Goal: Task Accomplishment & Management: Complete application form

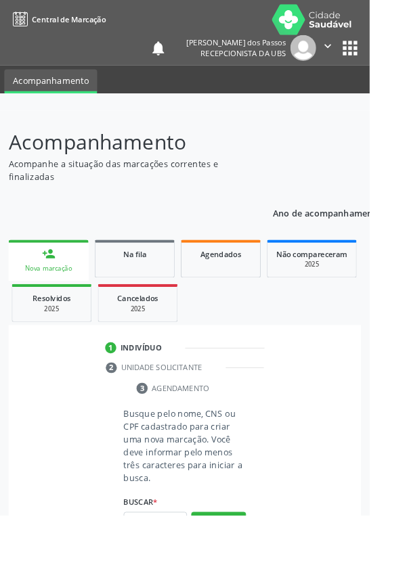
click at [64, 290] on link "person_add Nova marcação" at bounding box center [53, 286] width 88 height 45
click at [159, 566] on input "text" at bounding box center [171, 575] width 70 height 23
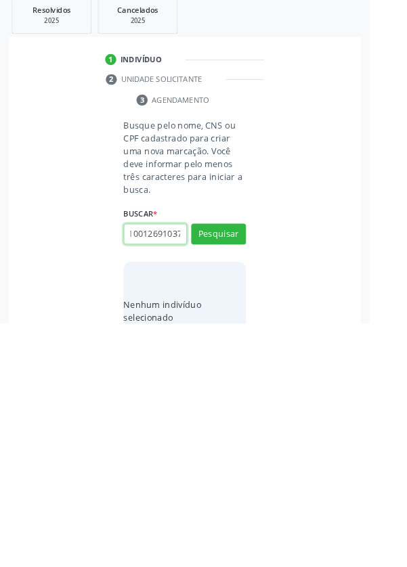
scroll to position [0, 24]
type input "704100126910371"
click at [235, 471] on button "Pesquisar" at bounding box center [240, 468] width 60 height 23
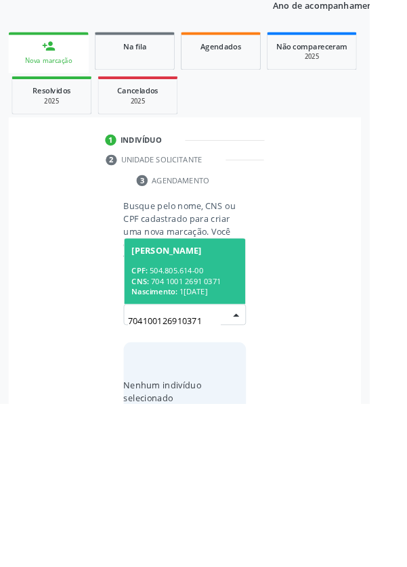
scroll to position [106, 0]
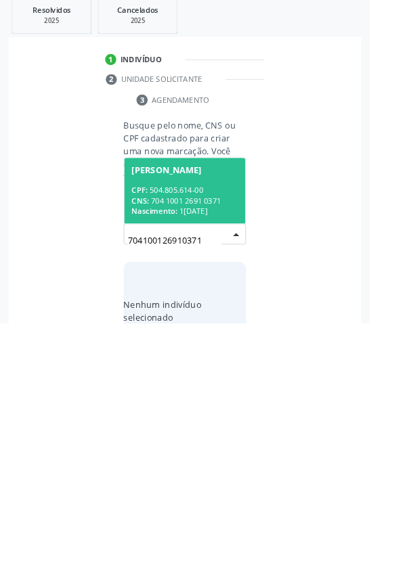
click at [202, 426] on div "CNS: 704 1001 2691 0371" at bounding box center [203, 432] width 117 height 12
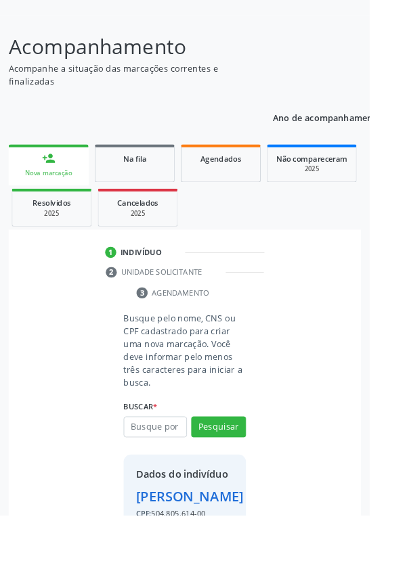
scroll to position [78, 0]
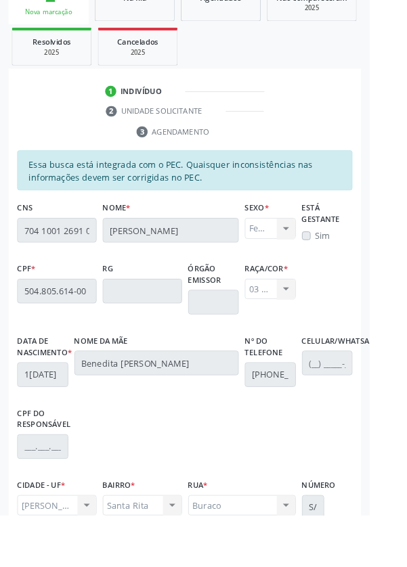
scroll to position [321, 0]
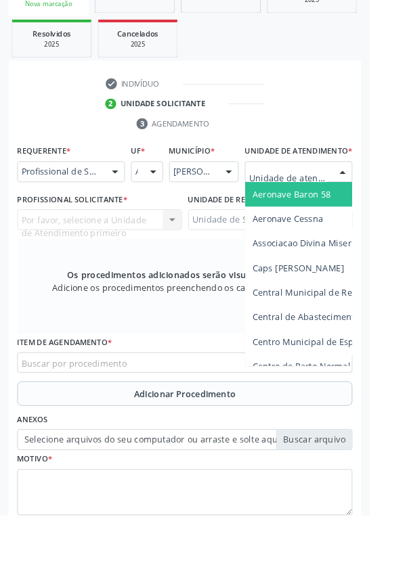
scroll to position [327, 0]
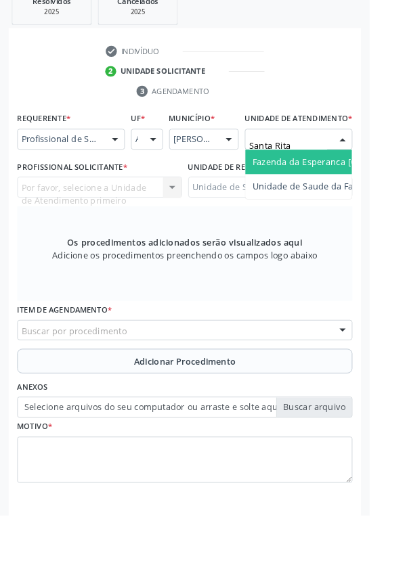
type input "Santa Rita"
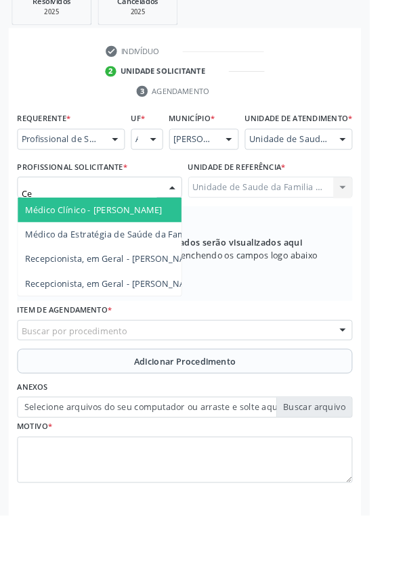
type input "C"
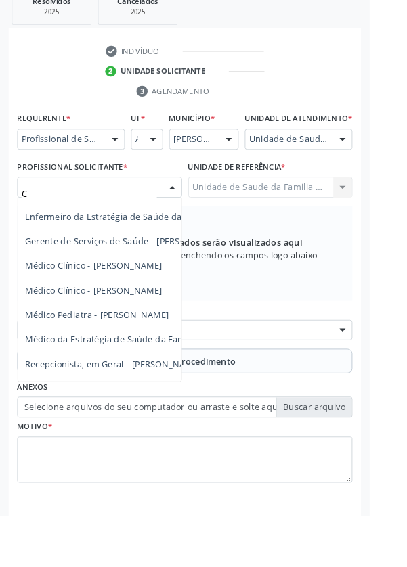
scroll to position [80, 0]
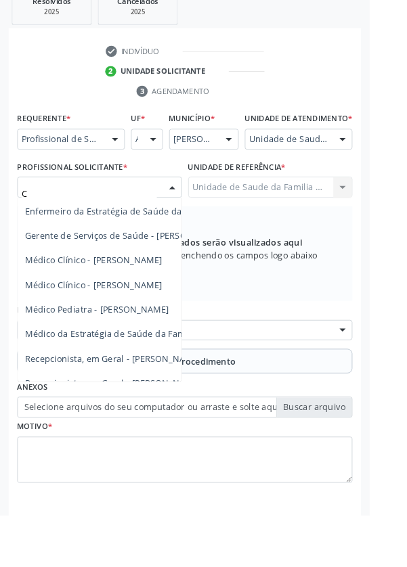
click at [131, 320] on span "Médico Clínico - [PERSON_NAME]" at bounding box center [103, 313] width 151 height 13
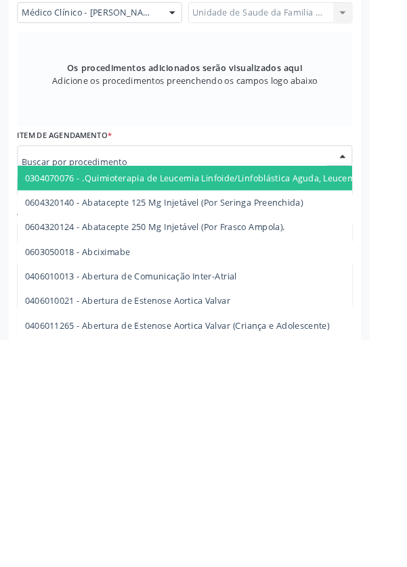
scroll to position [327, 0]
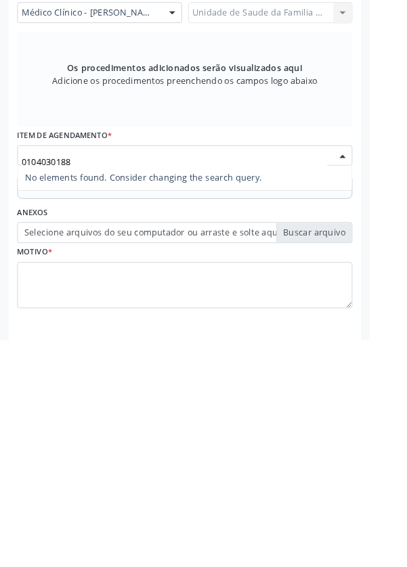
click at [30, 382] on input "0104030188" at bounding box center [192, 370] width 336 height 27
click at [31, 375] on input "0104030188" at bounding box center [192, 370] width 336 height 27
click at [41, 375] on input "0104030188" at bounding box center [192, 370] width 336 height 27
type input "0204030188"
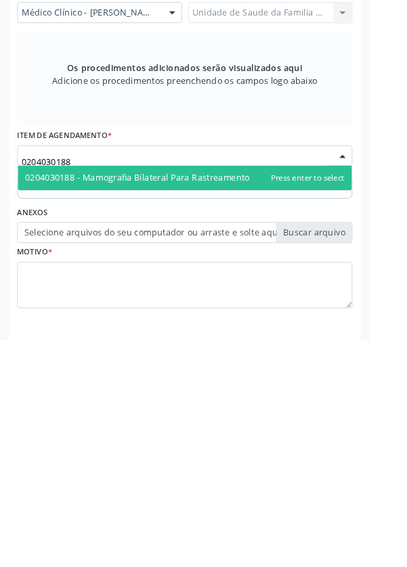
click at [233, 394] on span "0204030188 - Mamografia Bilateral Para Rastreamento" at bounding box center [151, 388] width 247 height 13
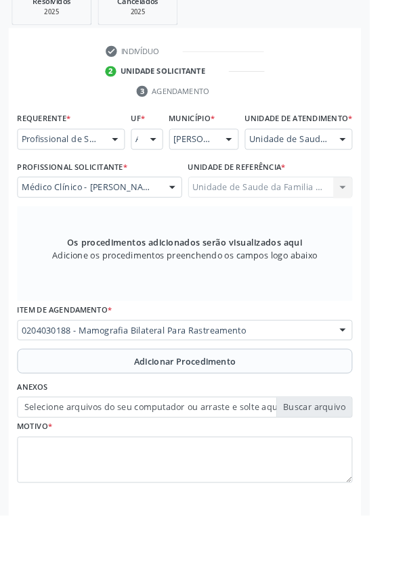
click at [118, 410] on button "Adicionar Procedimento" at bounding box center [203, 397] width 369 height 27
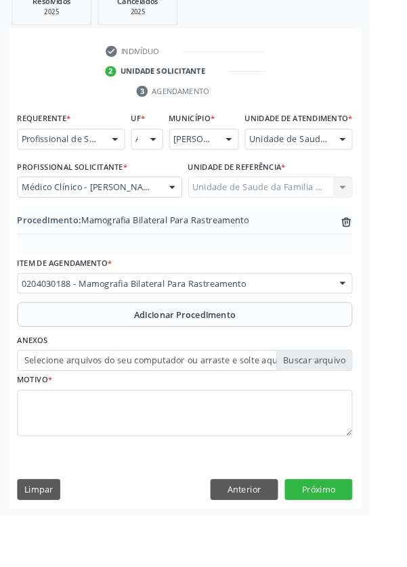
scroll to position [282, 0]
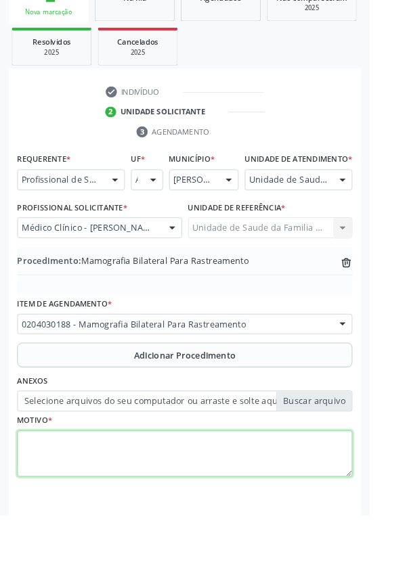
click at [108, 486] on textarea at bounding box center [203, 499] width 369 height 51
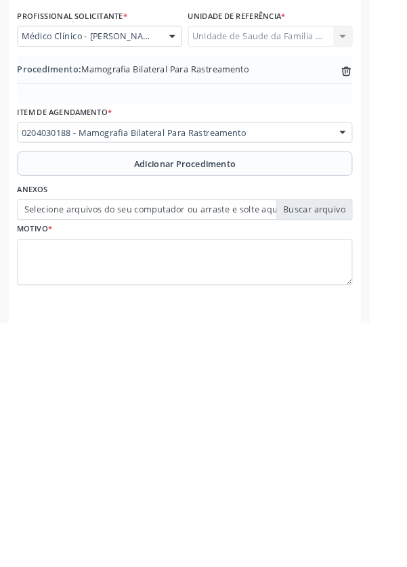
click at [84, 451] on label "Selecione arquivos do seu computador ou arraste e solte aqui" at bounding box center [203, 441] width 369 height 23
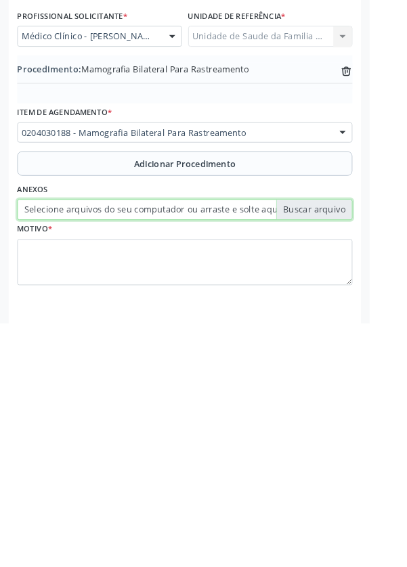
click at [84, 451] on input "Selecione arquivos do seu computador ou arraste e solte aqui" at bounding box center [203, 441] width 369 height 23
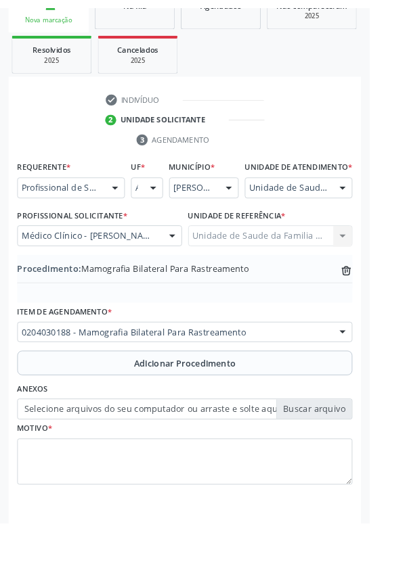
scroll to position [264, 0]
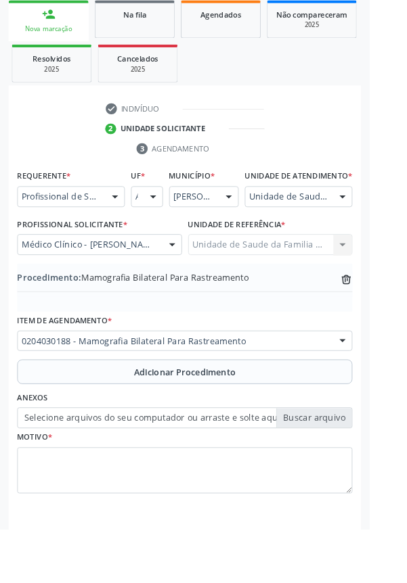
type input "C:\fakepath\17600171435475811557518735968565.jpg"
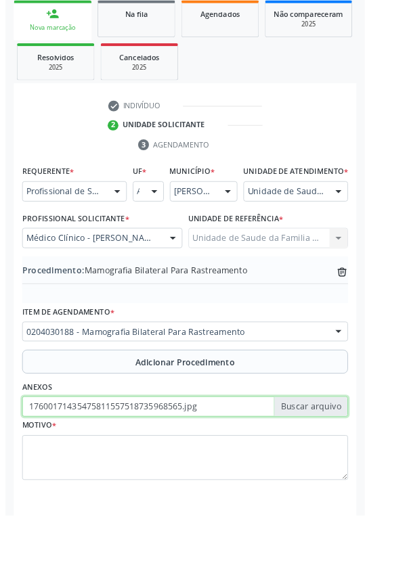
scroll to position [282, 0]
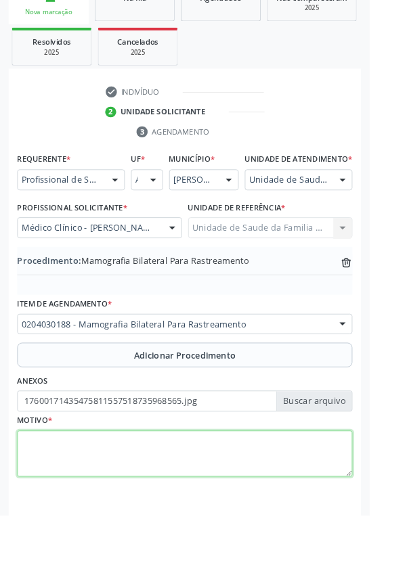
click at [95, 513] on textarea at bounding box center [203, 499] width 369 height 51
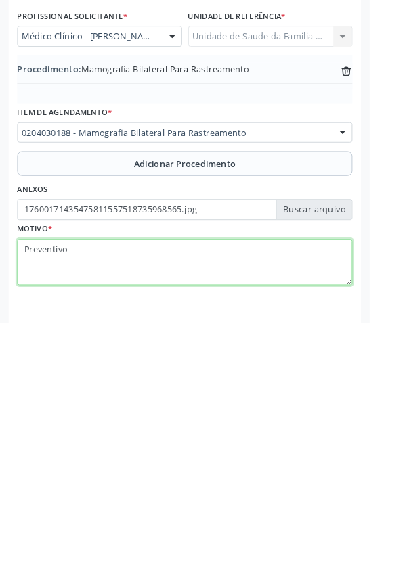
type textarea "Preventivo"
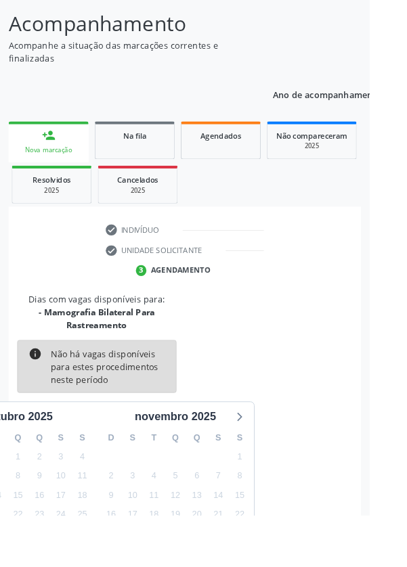
scroll to position [127, 0]
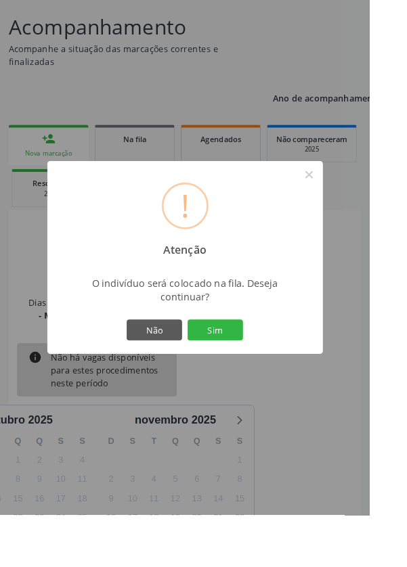
click at [259, 375] on button "Sim" at bounding box center [236, 363] width 61 height 23
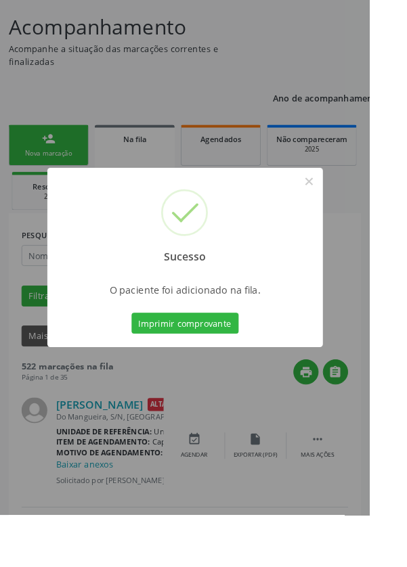
scroll to position [0, 0]
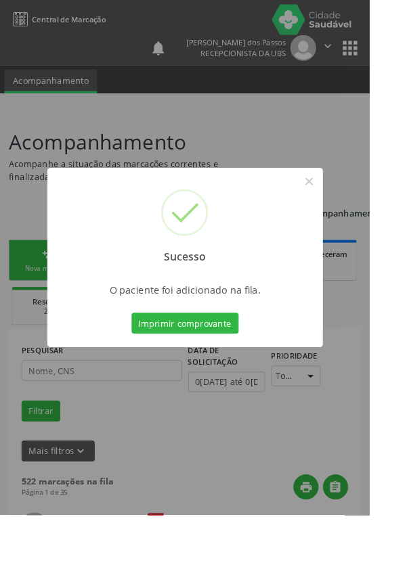
click at [229, 367] on button "Imprimir comprovante" at bounding box center [204, 355] width 118 height 23
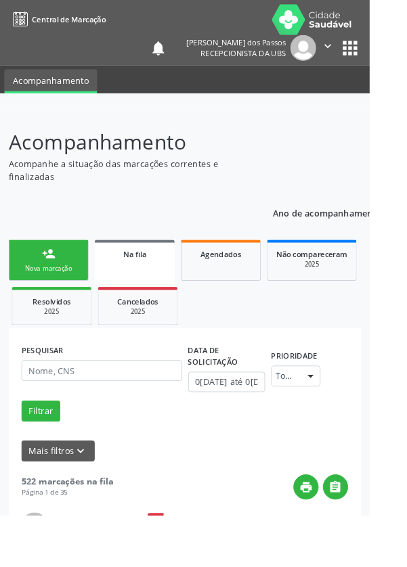
click at [37, 297] on div "Nova marcação" at bounding box center [54, 295] width 68 height 10
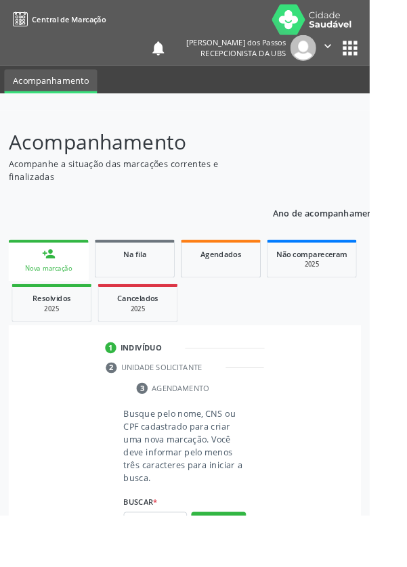
scroll to position [35, 0]
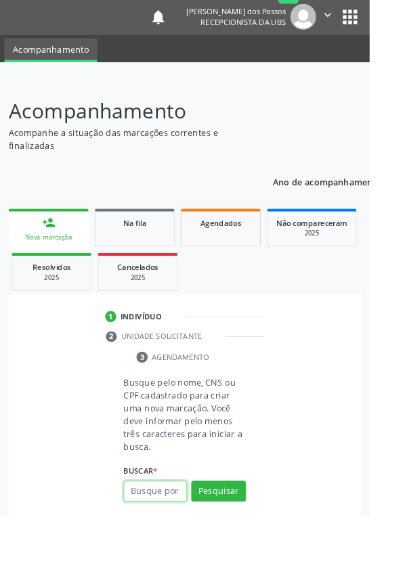
click at [162, 541] on input "text" at bounding box center [171, 540] width 70 height 23
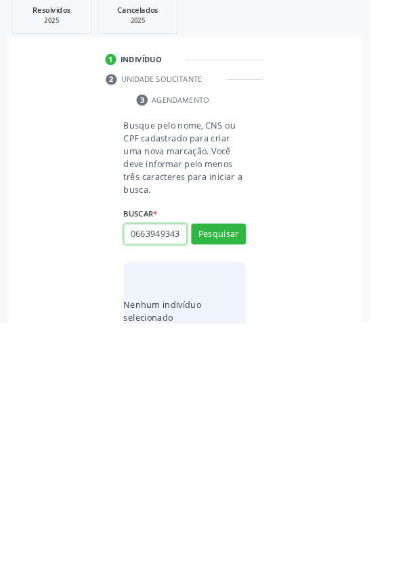
scroll to position [0, 3]
type input "06639493438"
click at [247, 470] on button "Pesquisar" at bounding box center [240, 468] width 60 height 23
type input "06639493438"
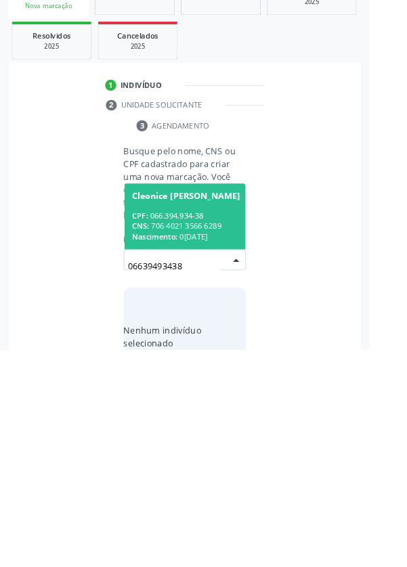
scroll to position [106, 0]
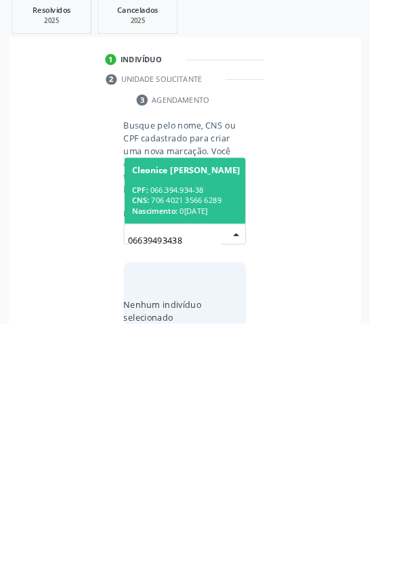
click at [192, 421] on div "CPF: 066.394.934-38" at bounding box center [204, 421] width 119 height 12
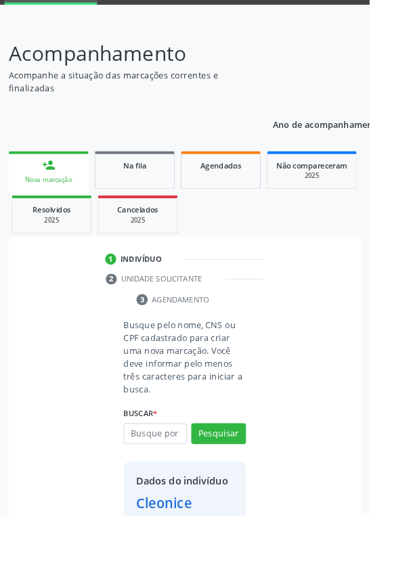
scroll to position [78, 0]
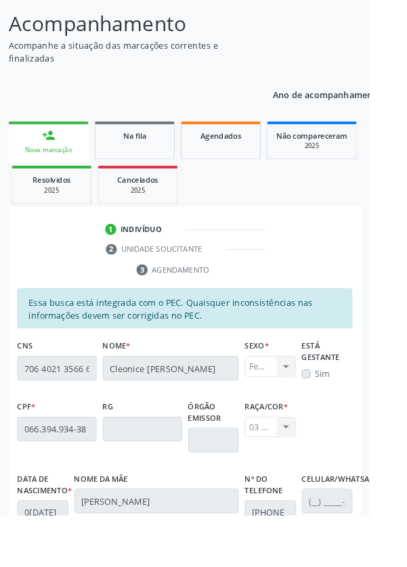
scroll to position [321, 0]
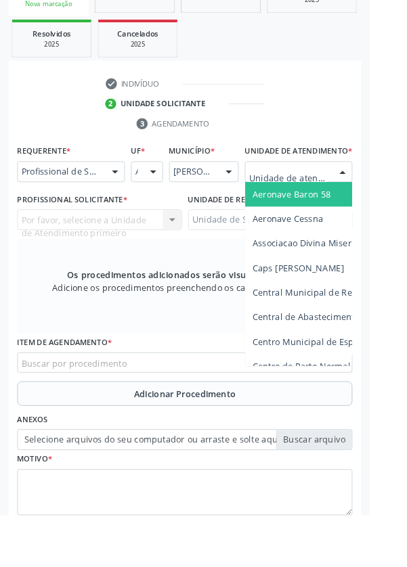
scroll to position [327, 0]
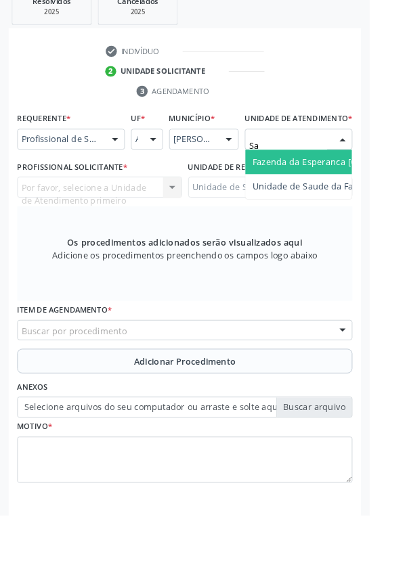
type input "S"
type input "Santa Rita"
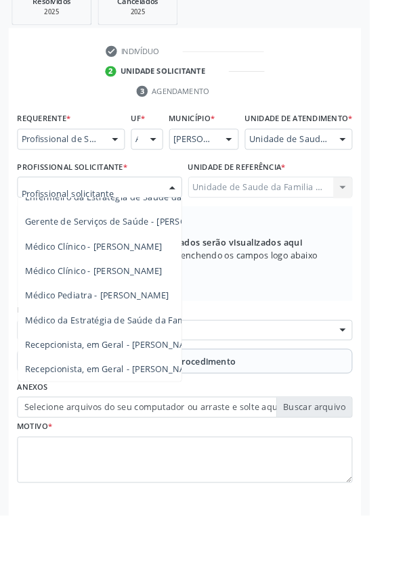
scroll to position [0, 0]
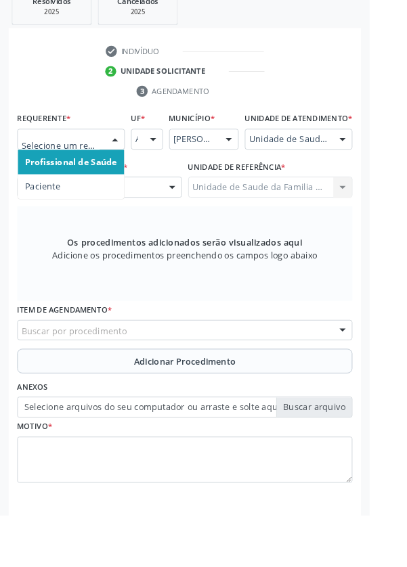
click at [51, 209] on span "Paciente" at bounding box center [47, 205] width 39 height 13
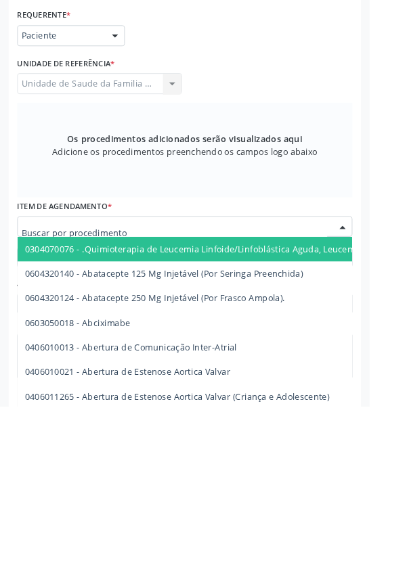
scroll to position [321, 0]
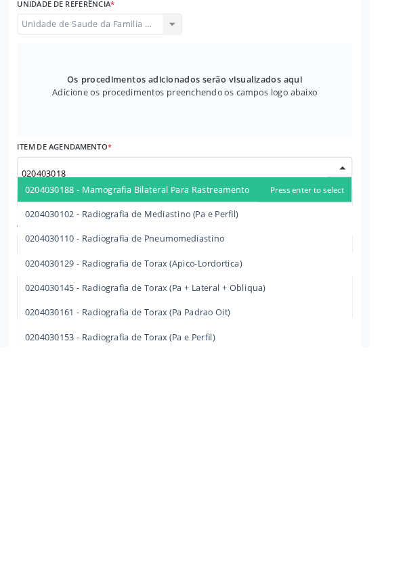
type input "0204030188"
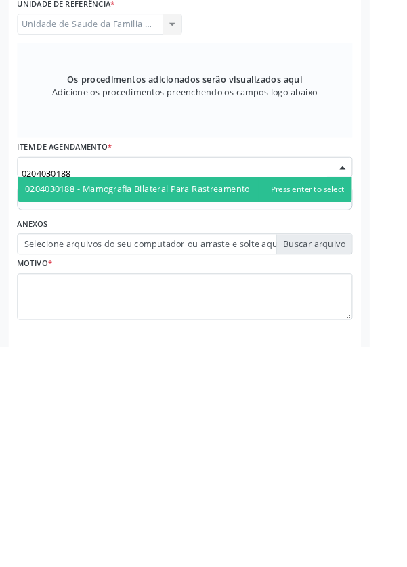
click at [252, 392] on span "0204030188 - Mamografia Bilateral Para Rastreamento" at bounding box center [151, 393] width 247 height 13
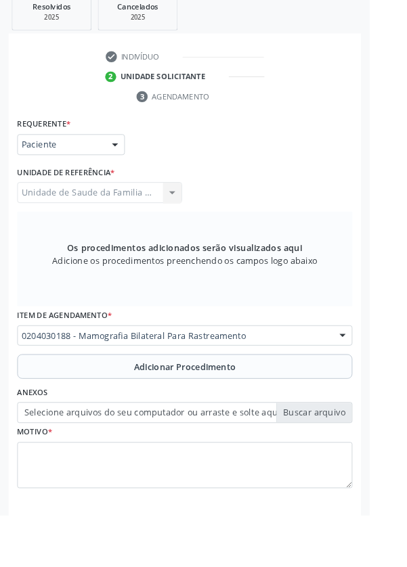
click at [108, 409] on button "Adicionar Procedimento" at bounding box center [203, 403] width 369 height 27
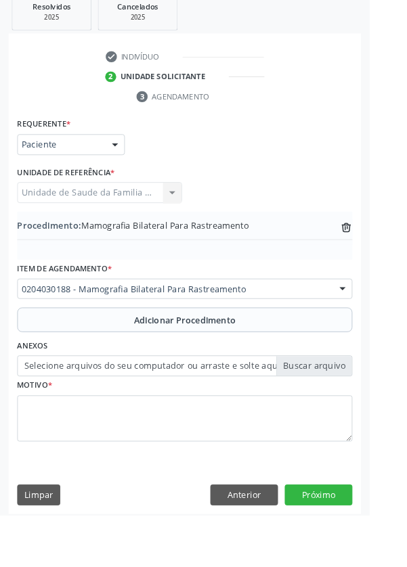
scroll to position [269, 0]
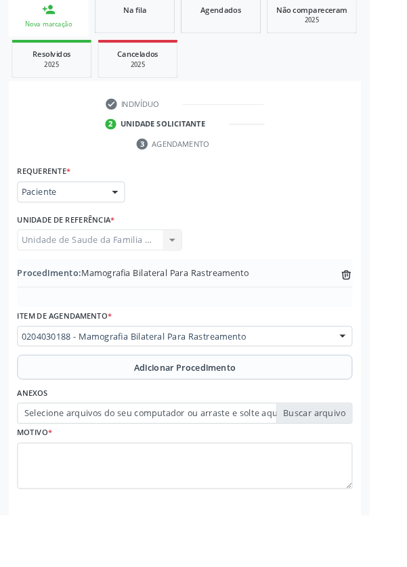
click at [106, 452] on label "Selecione arquivos do seu computador ou arraste e solte aqui" at bounding box center [203, 454] width 369 height 23
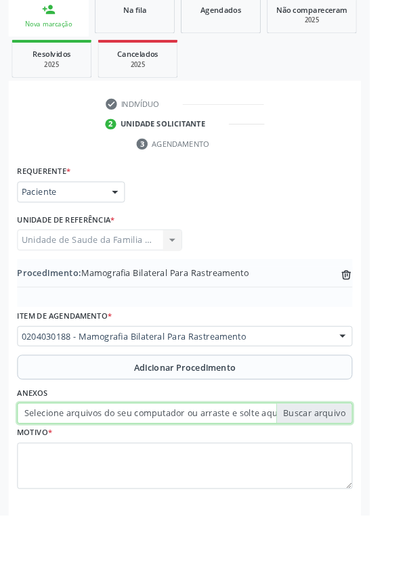
click at [106, 452] on input "Selecione arquivos do seu computador ou arraste e solte aqui" at bounding box center [203, 454] width 369 height 23
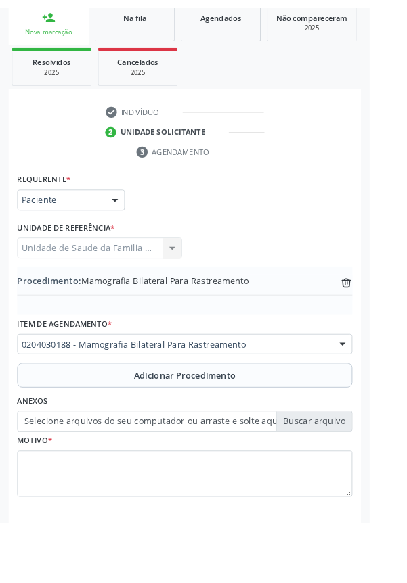
scroll to position [251, 0]
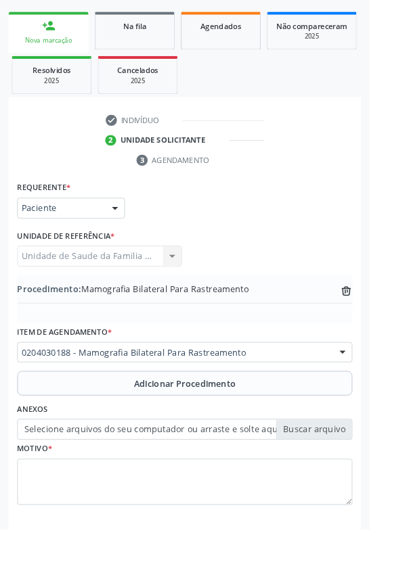
type input "C:\fakepath\17600176819948597765287625734397.jpg"
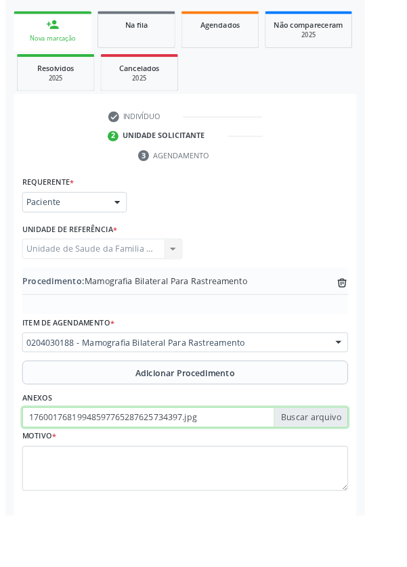
scroll to position [269, 0]
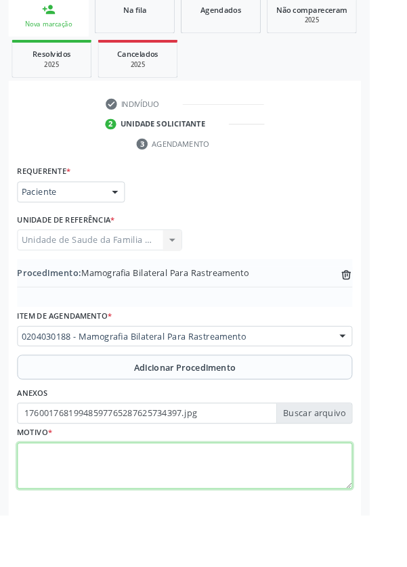
click at [89, 528] on textarea at bounding box center [203, 512] width 369 height 51
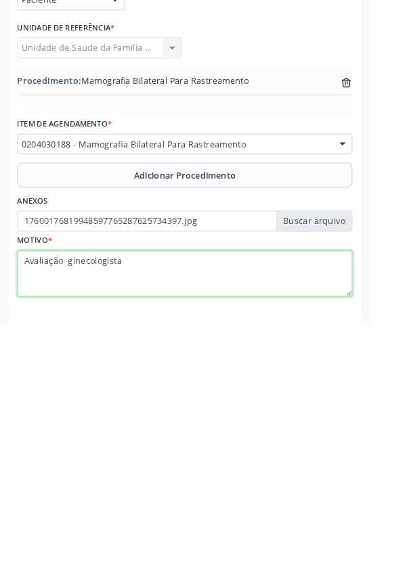
type textarea "Avaliação ginecologista"
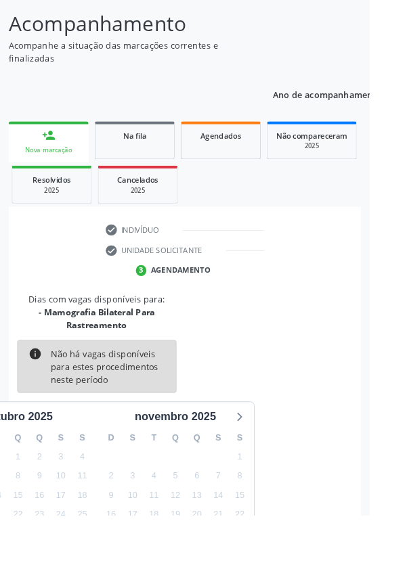
scroll to position [127, 0]
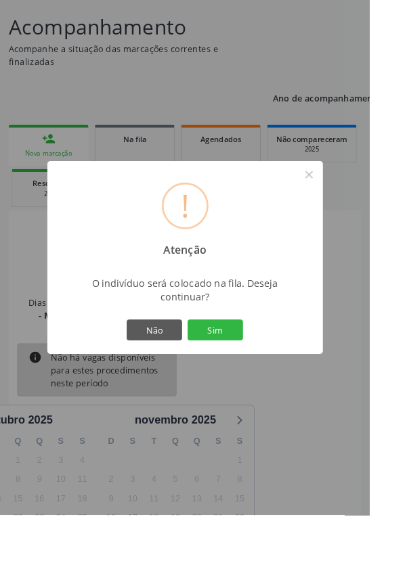
click at [261, 375] on button "Sim" at bounding box center [236, 363] width 61 height 23
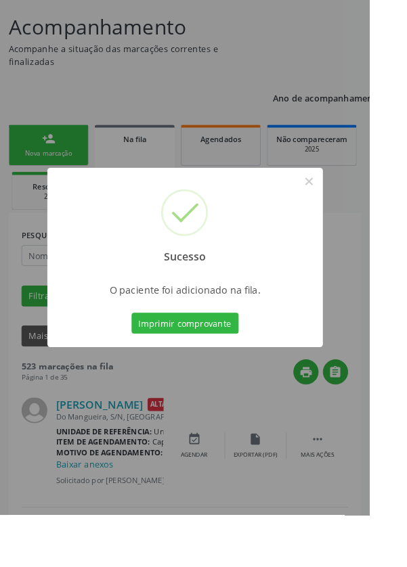
scroll to position [0, 0]
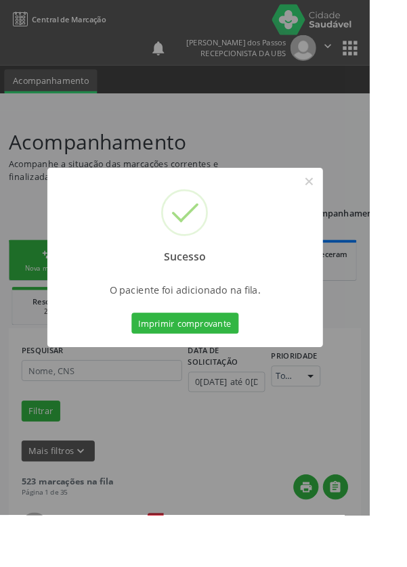
click at [206, 367] on button "Imprimir comprovante" at bounding box center [204, 355] width 118 height 23
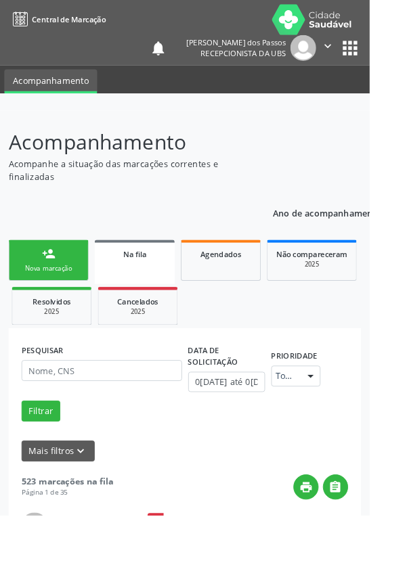
click at [48, 292] on div "Nova marcação" at bounding box center [54, 295] width 68 height 10
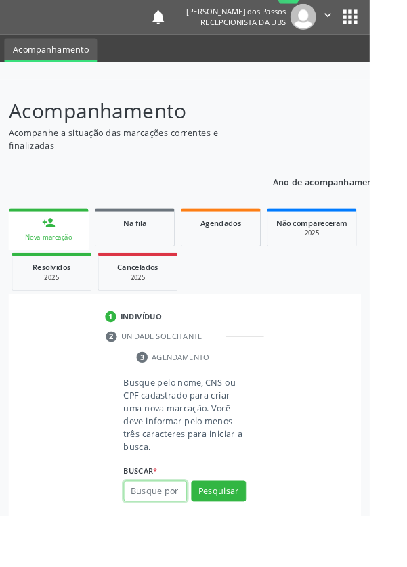
click at [171, 536] on input "text" at bounding box center [171, 540] width 70 height 23
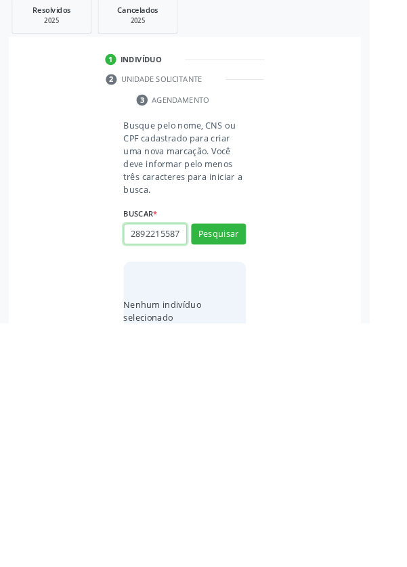
scroll to position [0, 3]
type input "28922155876"
click at [233, 467] on button "Pesquisar" at bounding box center [240, 468] width 60 height 23
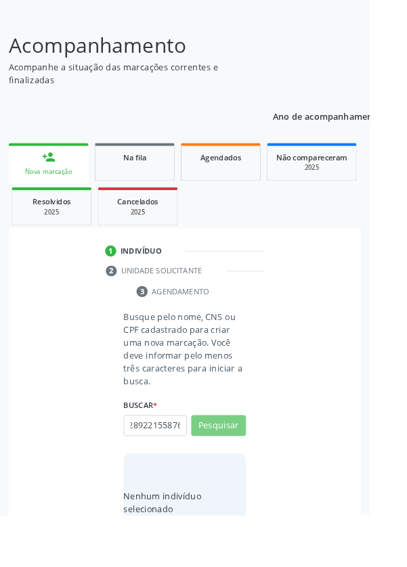
scroll to position [0, 0]
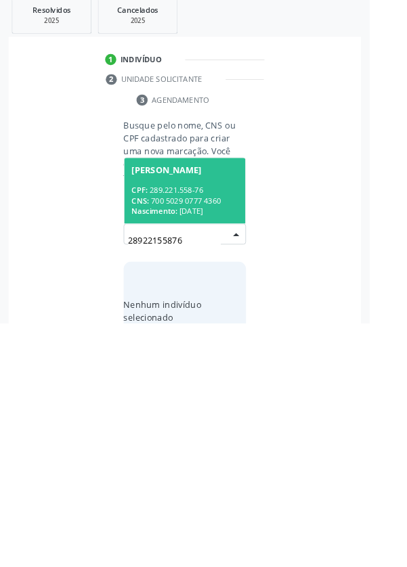
click at [183, 426] on div "CNS: 700 5029 0777 4360" at bounding box center [203, 432] width 117 height 12
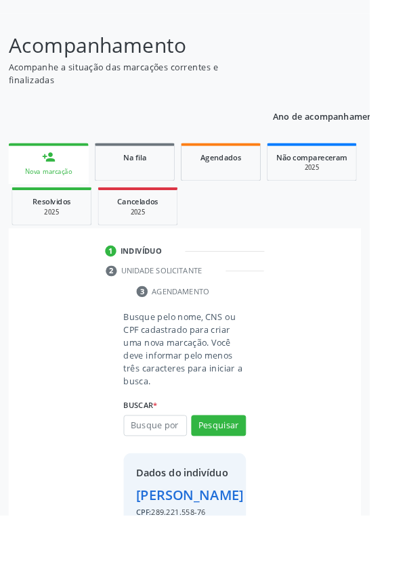
scroll to position [78, 0]
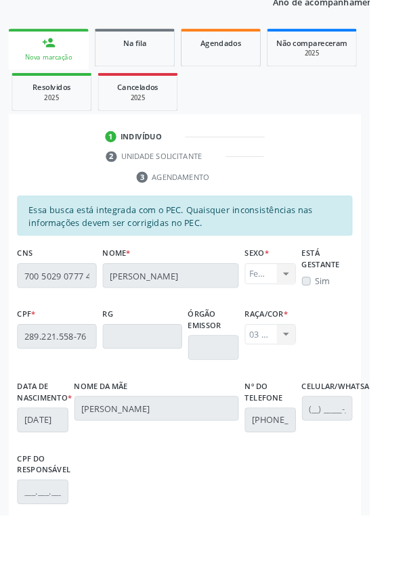
scroll to position [321, 0]
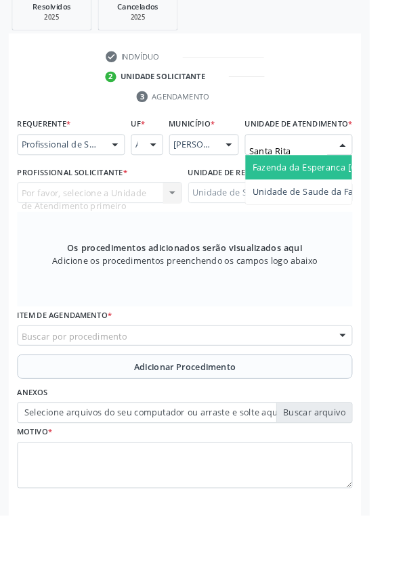
type input "Santa Rita"
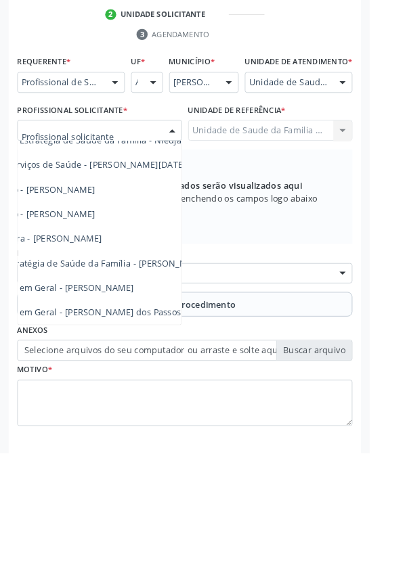
scroll to position [122, 69]
click at [174, 364] on span "Médico da Estratégia de Saúde da Família - [PERSON_NAME]" at bounding box center [96, 357] width 275 height 13
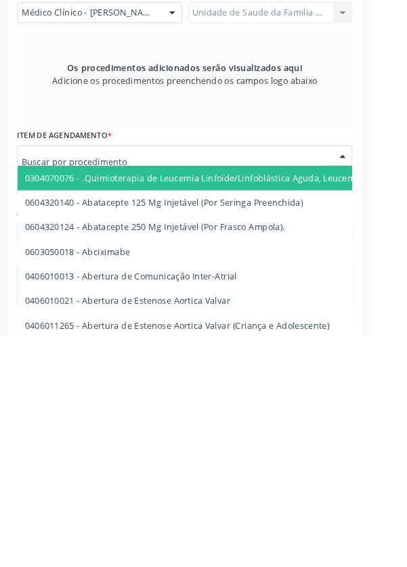
scroll to position [321, 0]
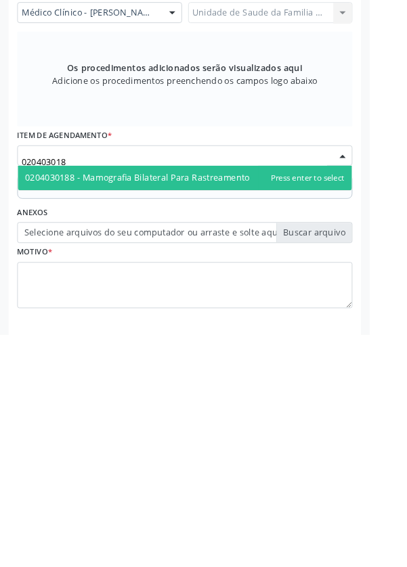
type input "0204030188"
click at [237, 400] on span "0204030188 - Mamografia Bilateral Para Rastreamento" at bounding box center [151, 393] width 247 height 13
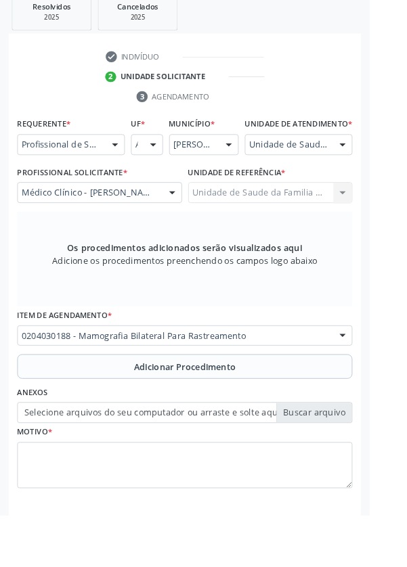
click at [93, 414] on button "Adicionar Procedimento" at bounding box center [203, 403] width 369 height 27
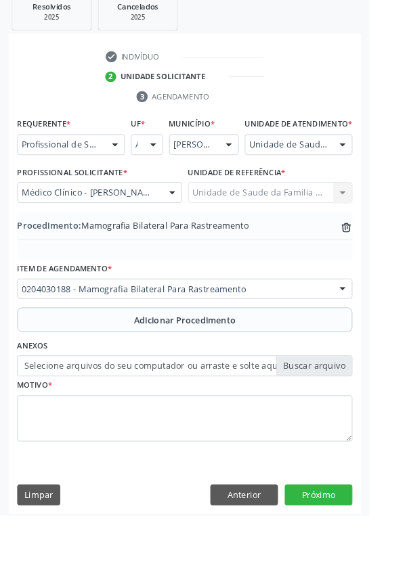
scroll to position [282, 0]
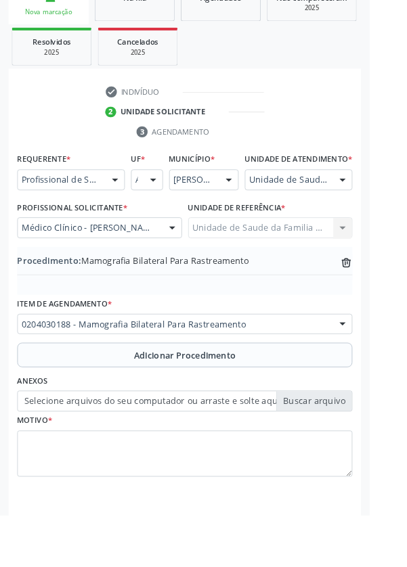
click at [92, 453] on label "Selecione arquivos do seu computador ou arraste e solte aqui" at bounding box center [203, 441] width 369 height 23
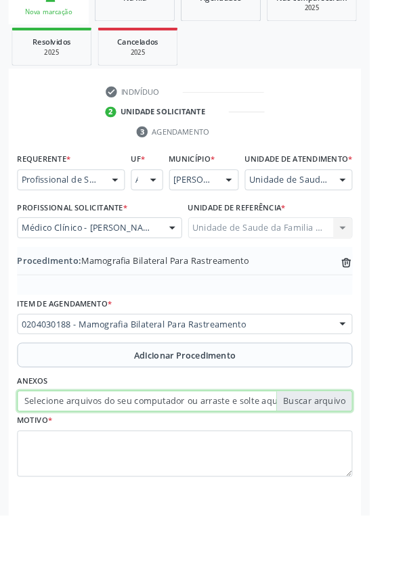
click at [92, 453] on input "Selecione arquivos do seu computador ou arraste e solte aqui" at bounding box center [203, 441] width 369 height 23
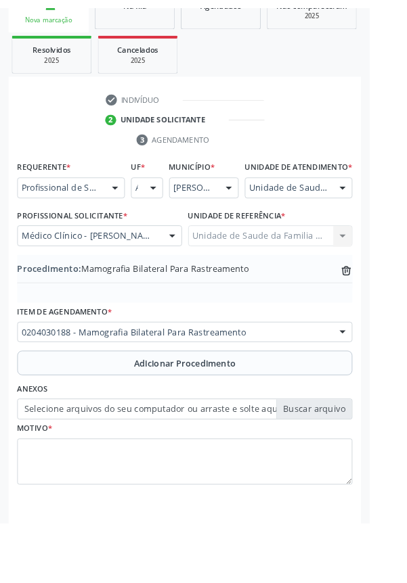
scroll to position [264, 0]
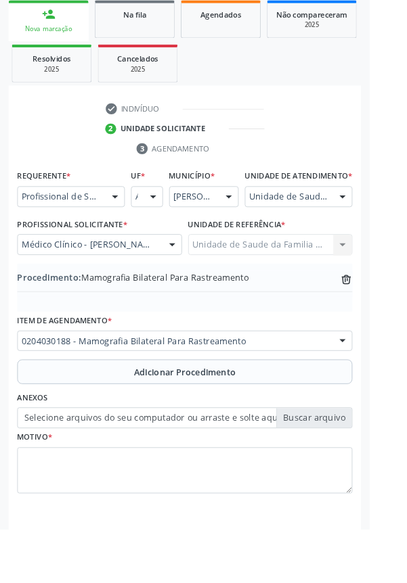
type input "C:\fakepath\17600180315632758399819080689840.jpg"
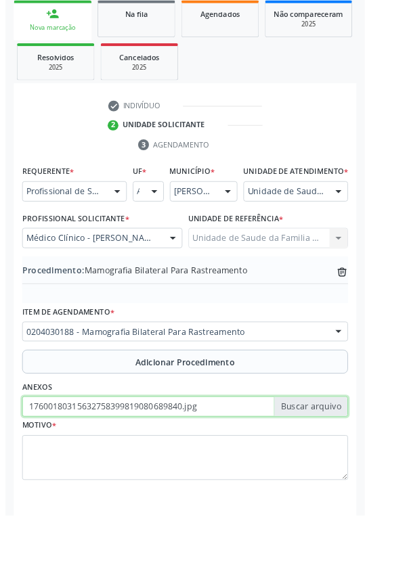
scroll to position [282, 0]
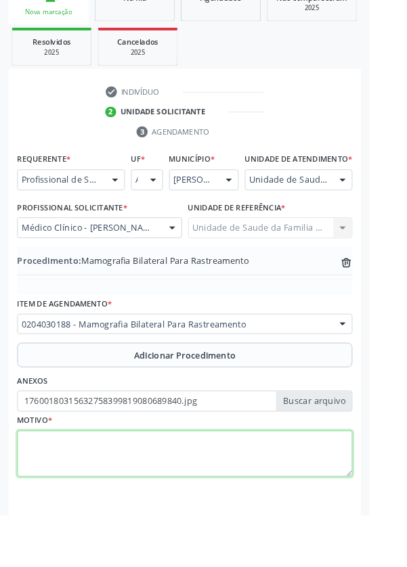
click at [87, 518] on textarea at bounding box center [203, 499] width 369 height 51
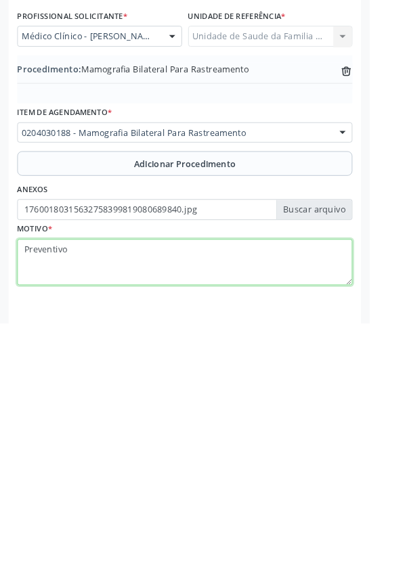
type textarea "Preventivo"
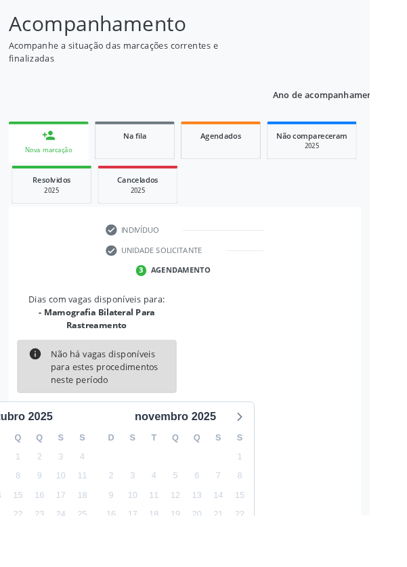
scroll to position [127, 0]
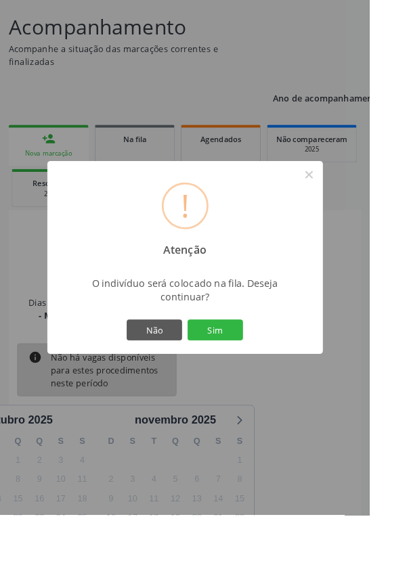
click at [254, 375] on button "Sim" at bounding box center [236, 363] width 61 height 23
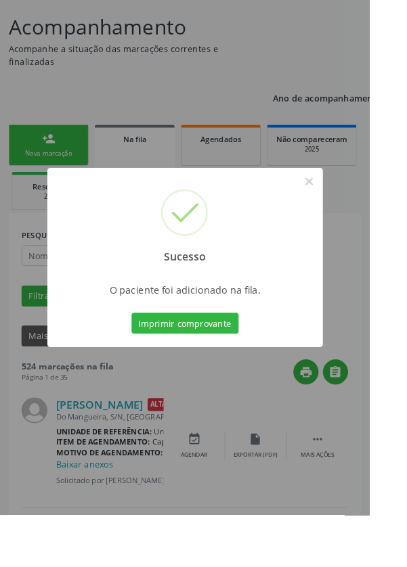
scroll to position [0, 0]
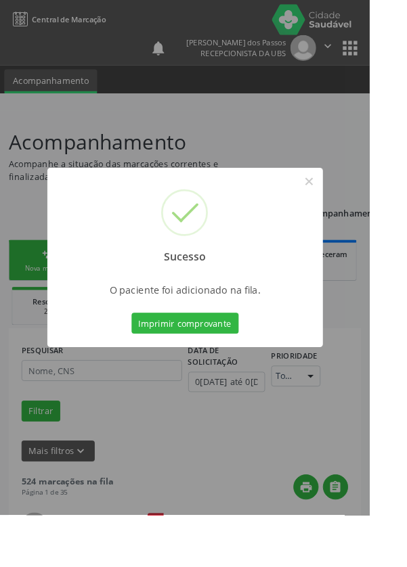
click at [232, 367] on button "Imprimir comprovante" at bounding box center [204, 355] width 118 height 23
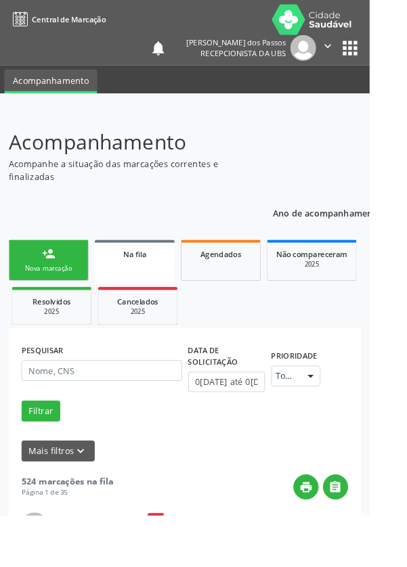
click at [46, 293] on div "Nova marcação" at bounding box center [54, 295] width 68 height 10
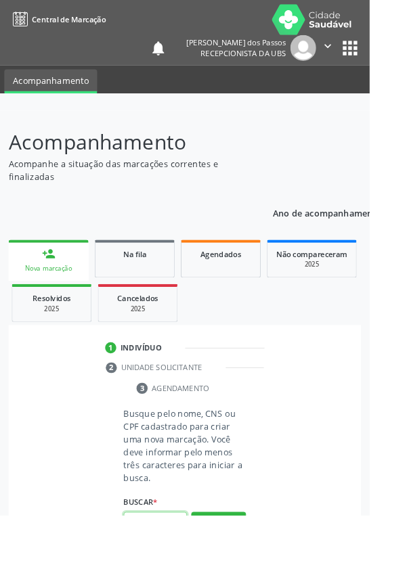
click at [161, 566] on input "text" at bounding box center [171, 575] width 70 height 23
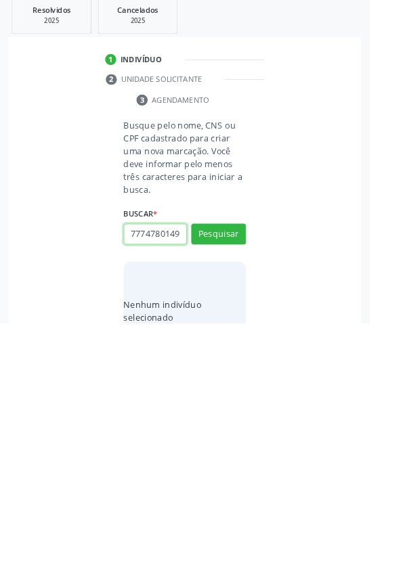
scroll to position [0, 3]
type input "77747801491"
click at [238, 474] on button "Pesquisar" at bounding box center [240, 468] width 60 height 23
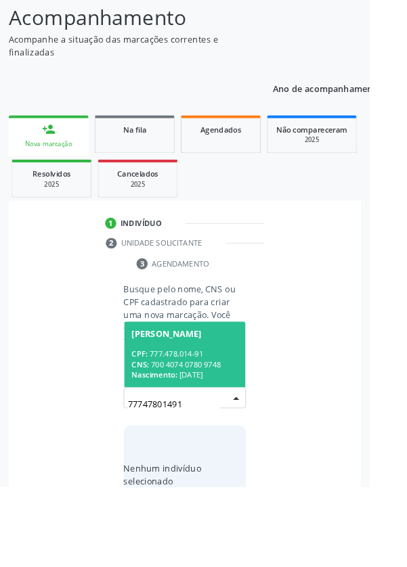
scroll to position [106, 0]
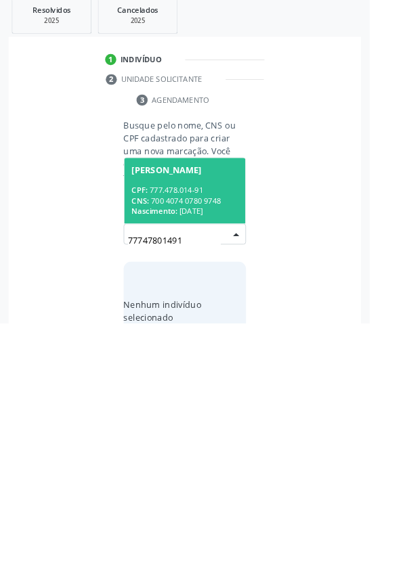
click at [189, 410] on span "[PERSON_NAME] CPF: 777.478.014-91 CNS: 700 4074 0780 9748 Nascimento: 1[DATE]" at bounding box center [203, 421] width 133 height 72
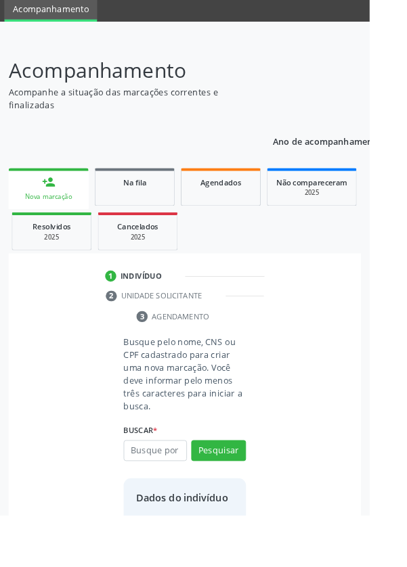
scroll to position [78, 0]
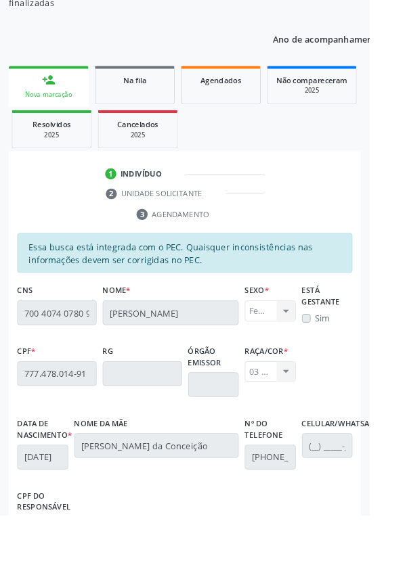
scroll to position [321, 0]
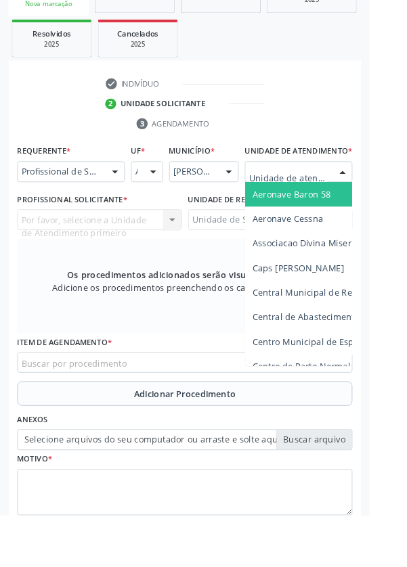
scroll to position [327, 0]
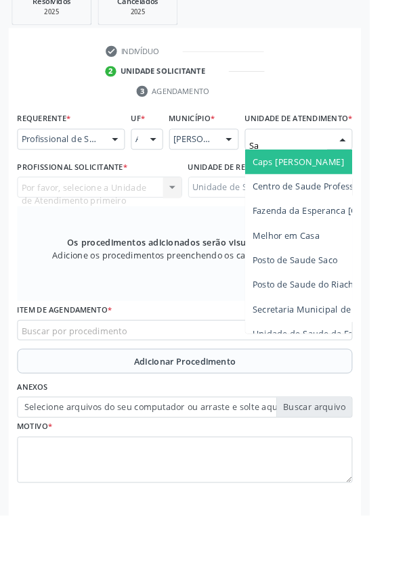
type input "Sa"
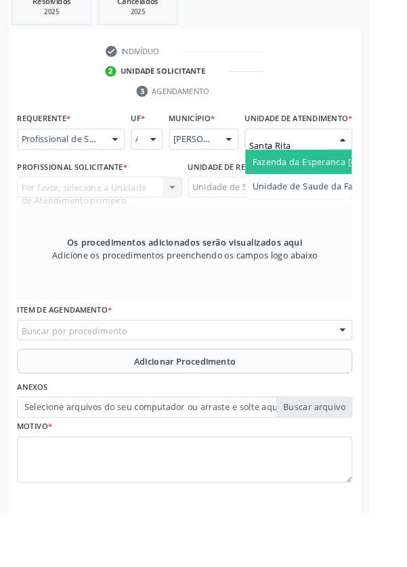
type input "Santa Rita"
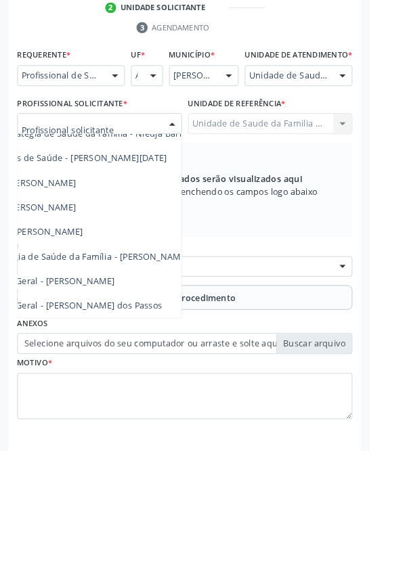
scroll to position [122, 114]
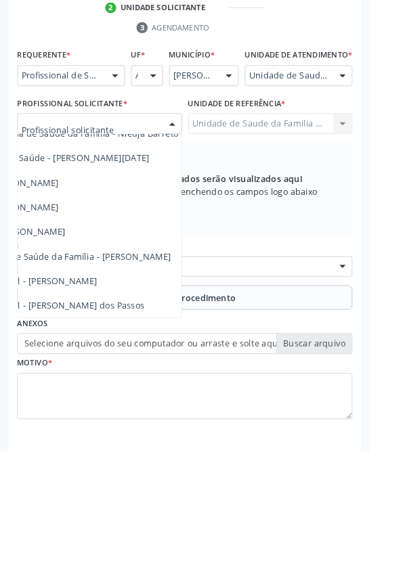
click at [168, 359] on span "Médico da Estratégia de Saúde da Família - [PERSON_NAME]" at bounding box center [50, 352] width 275 height 13
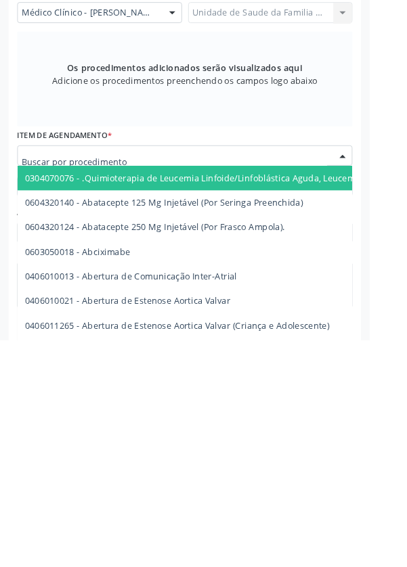
scroll to position [327, 0]
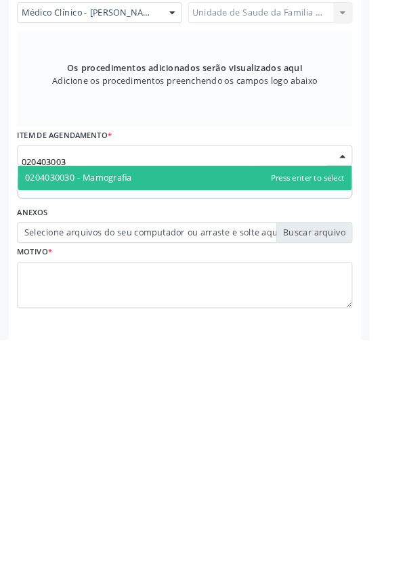
type input "0204030030"
click at [175, 398] on span "0204030030 - Mamografia" at bounding box center [203, 388] width 367 height 27
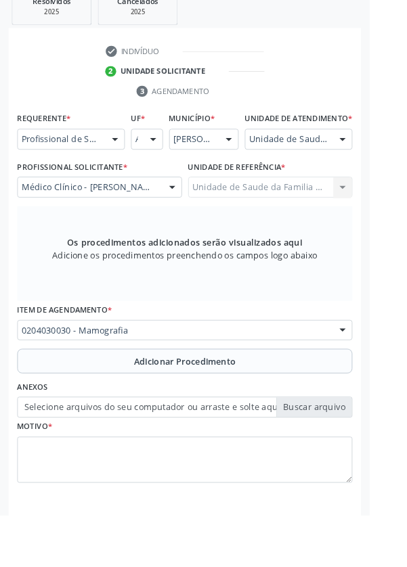
click at [118, 411] on button "Adicionar Procedimento" at bounding box center [203, 397] width 369 height 27
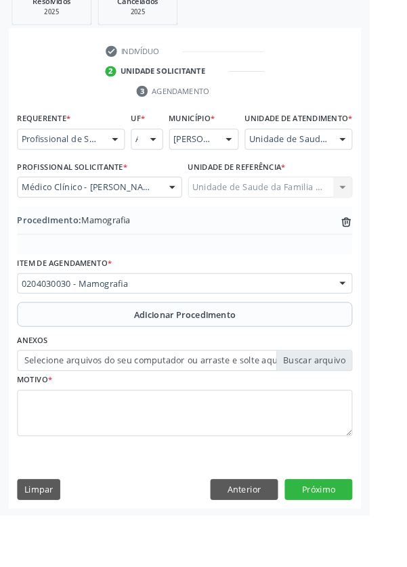
scroll to position [282, 0]
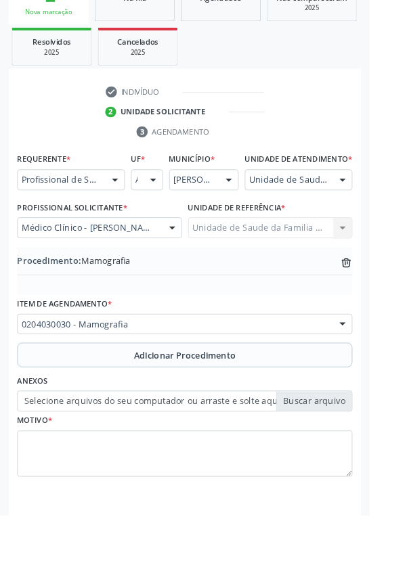
click at [94, 453] on label "Selecione arquivos do seu computador ou arraste e solte aqui" at bounding box center [203, 441] width 369 height 23
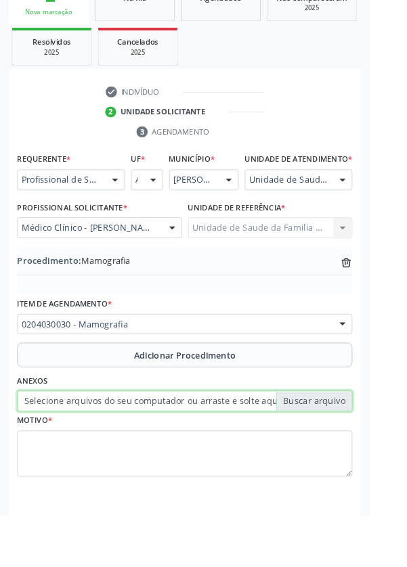
click at [94, 453] on input "Selecione arquivos do seu computador ou arraste e solte aqui" at bounding box center [203, 441] width 369 height 23
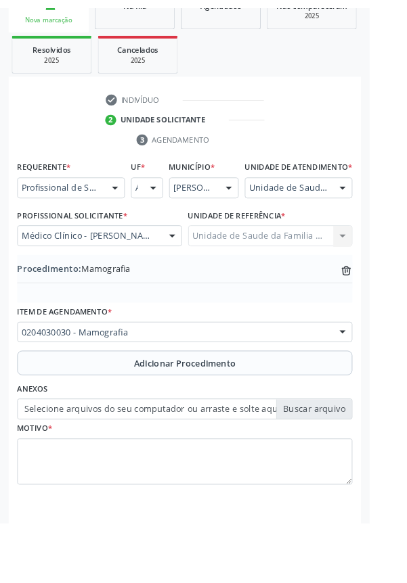
scroll to position [264, 0]
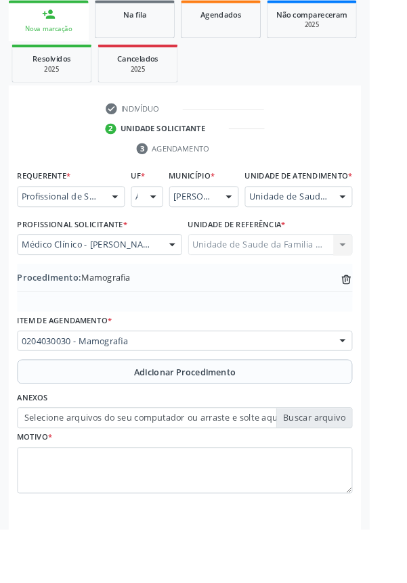
type input "C:\fakepath\17600184798023182428152021542324.jpg"
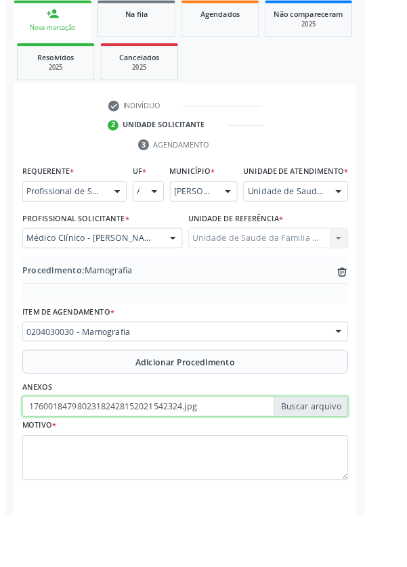
scroll to position [282, 0]
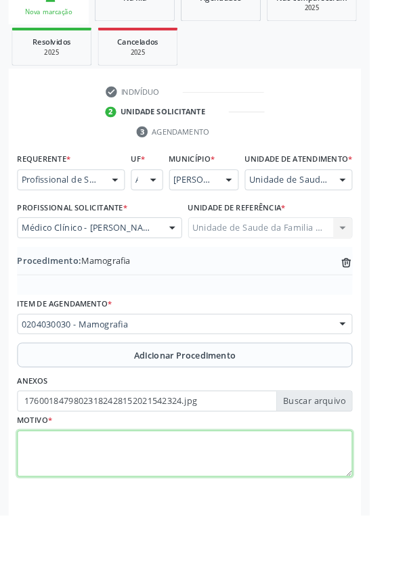
click at [101, 501] on textarea at bounding box center [203, 499] width 369 height 51
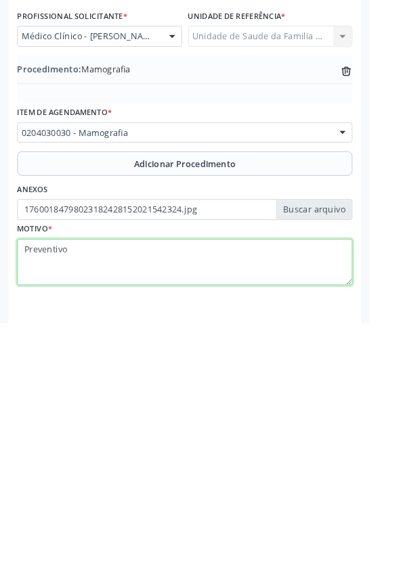
type textarea "Preventivo"
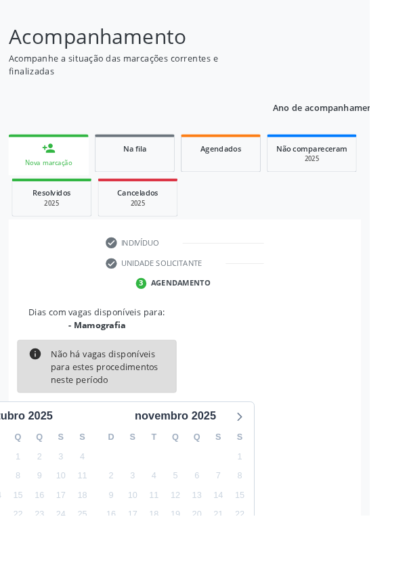
scroll to position [112, 0]
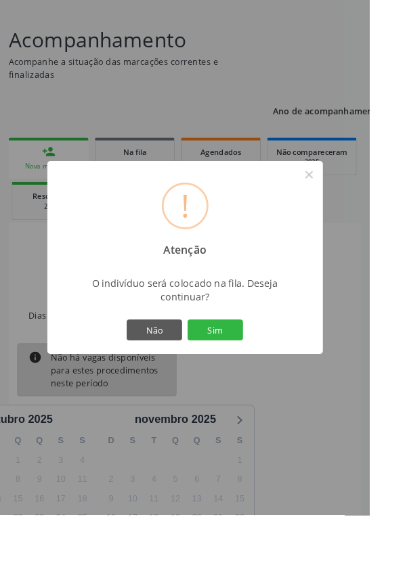
click at [254, 375] on button "Sim" at bounding box center [236, 363] width 61 height 23
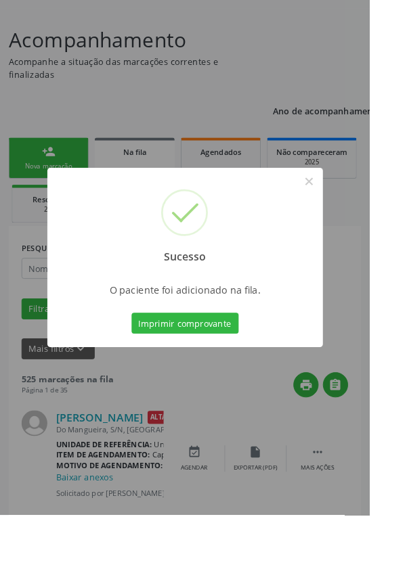
scroll to position [0, 0]
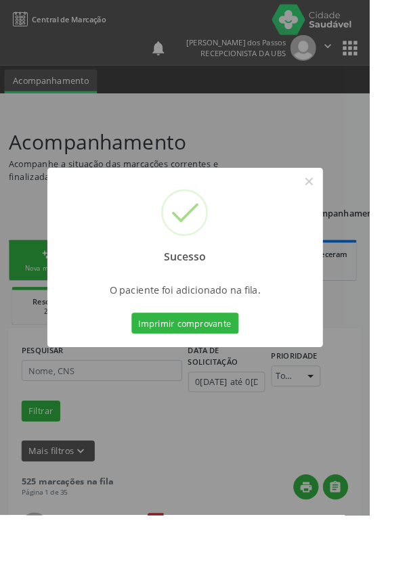
click at [204, 367] on button "Imprimir comprovante" at bounding box center [204, 355] width 118 height 23
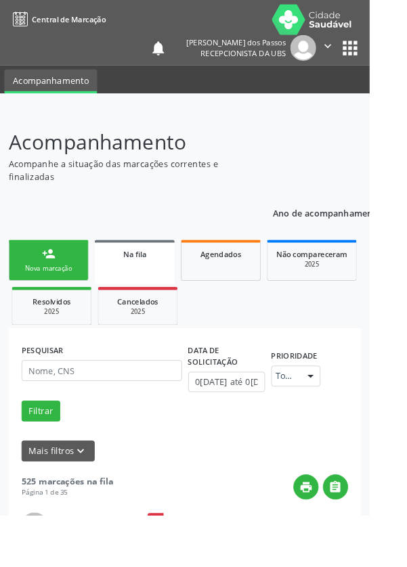
click at [47, 288] on link "person_add Nova marcação" at bounding box center [53, 286] width 88 height 45
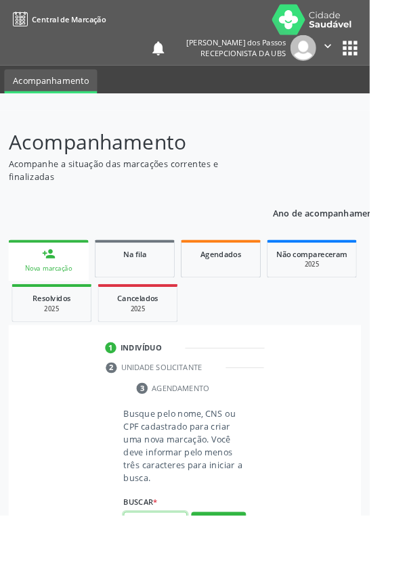
click at [165, 566] on input "text" at bounding box center [171, 575] width 70 height 23
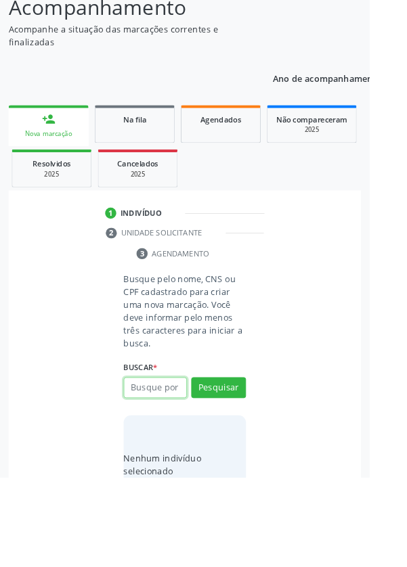
scroll to position [106, 0]
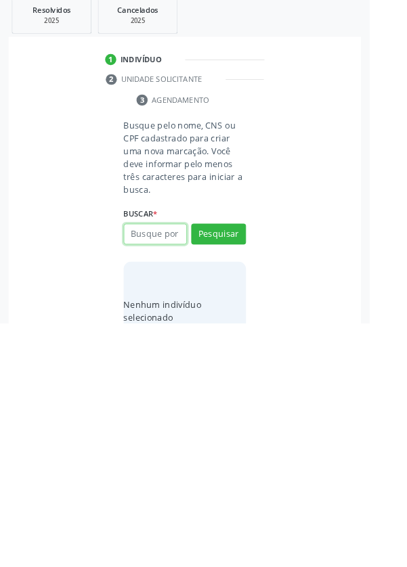
click at [164, 467] on input "text" at bounding box center [171, 468] width 70 height 23
type input "89471440459"
click at [236, 465] on button "Pesquisar" at bounding box center [240, 468] width 60 height 23
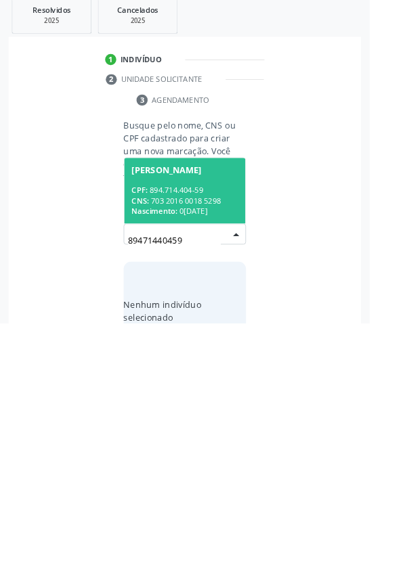
click at [192, 423] on div "CPF: 894.714.404-59" at bounding box center [203, 421] width 117 height 12
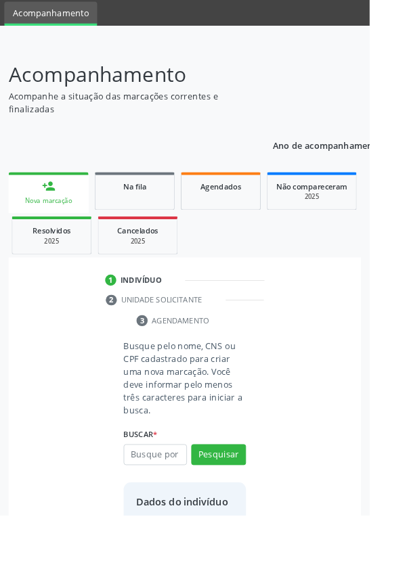
scroll to position [78, 0]
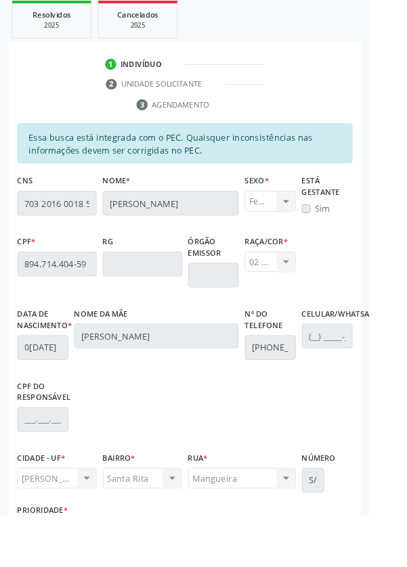
scroll to position [321, 0]
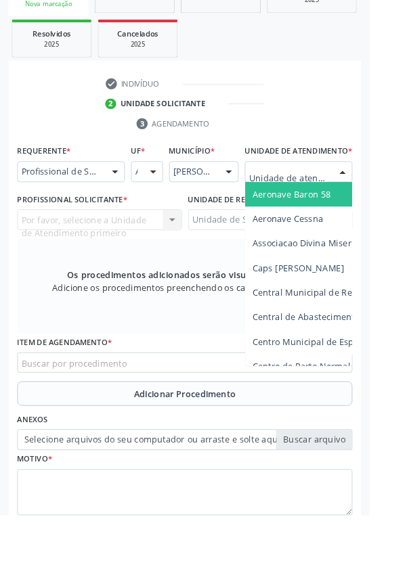
scroll to position [327, 0]
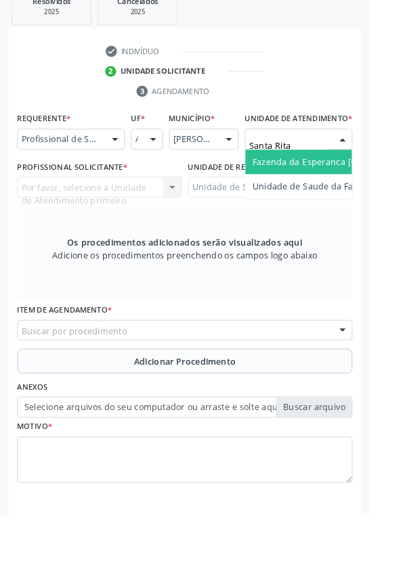
type input "Santa Rita"
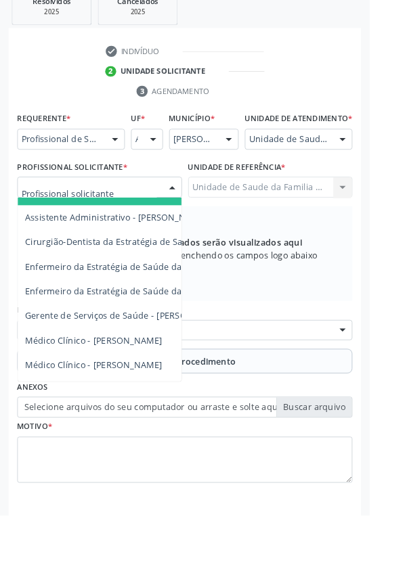
scroll to position [0, 0]
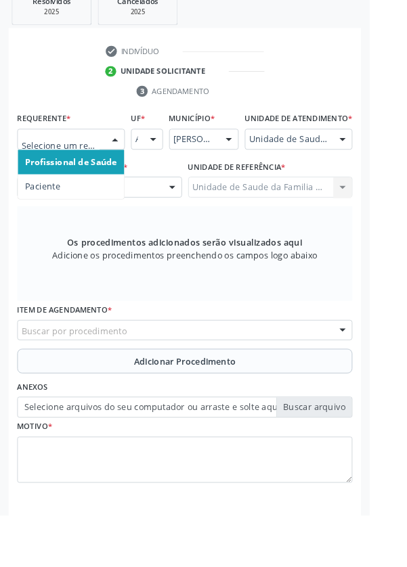
click at [44, 203] on span "Paciente" at bounding box center [47, 205] width 39 height 13
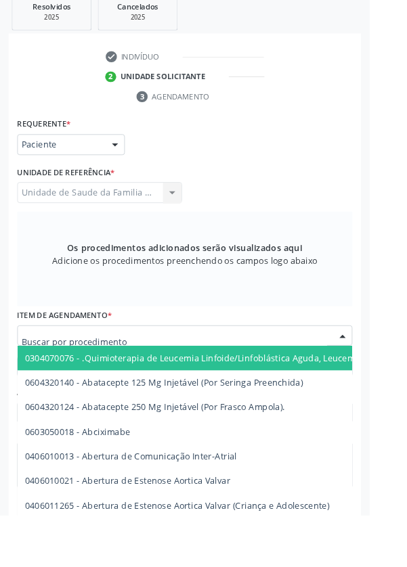
scroll to position [321, 0]
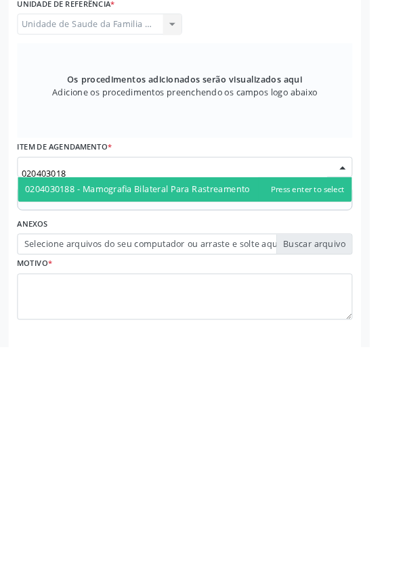
type input "0204030188"
click at [216, 402] on span "0204030188 - Mamografia Bilateral Para Rastreamento" at bounding box center [203, 393] width 367 height 27
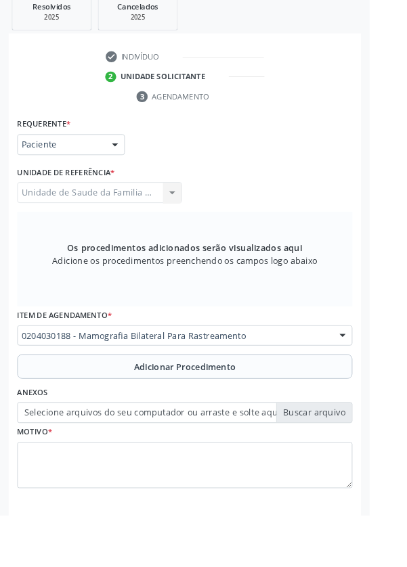
click at [110, 409] on button "Adicionar Procedimento" at bounding box center [203, 403] width 369 height 27
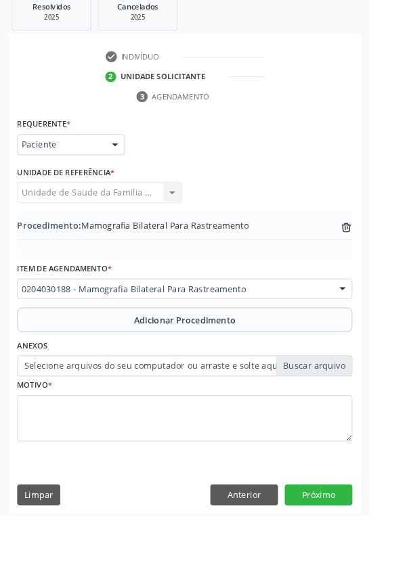
scroll to position [269, 0]
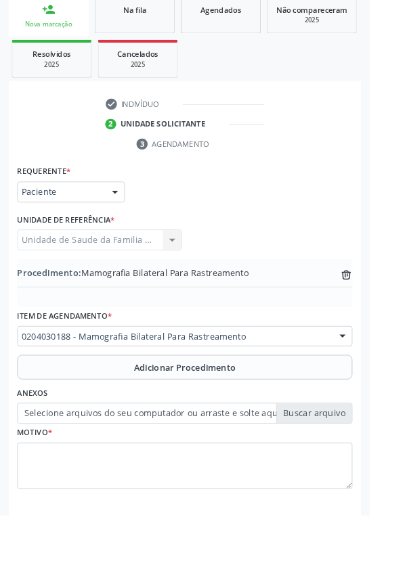
click at [104, 457] on label "Selecione arquivos do seu computador ou arraste e solte aqui" at bounding box center [203, 454] width 369 height 23
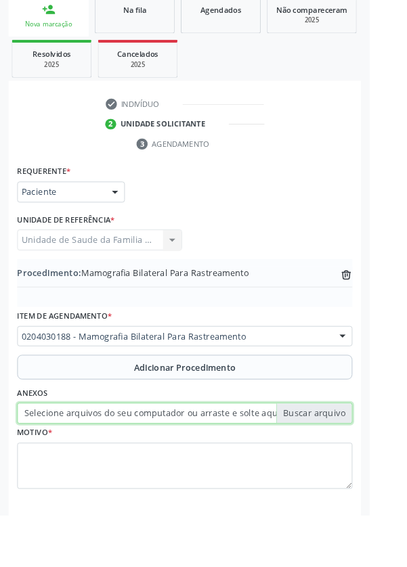
click at [104, 457] on input "Selecione arquivos do seu computador ou arraste e solte aqui" at bounding box center [203, 454] width 369 height 23
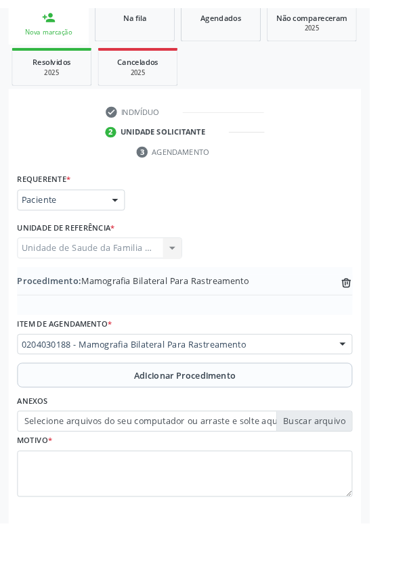
scroll to position [251, 0]
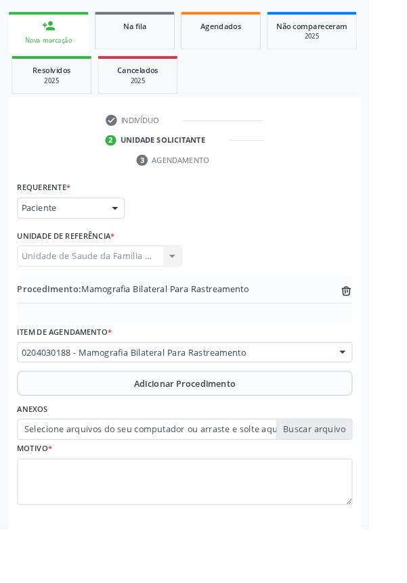
type input "C:\fakepath\17600188342847972426582961960609.jpg"
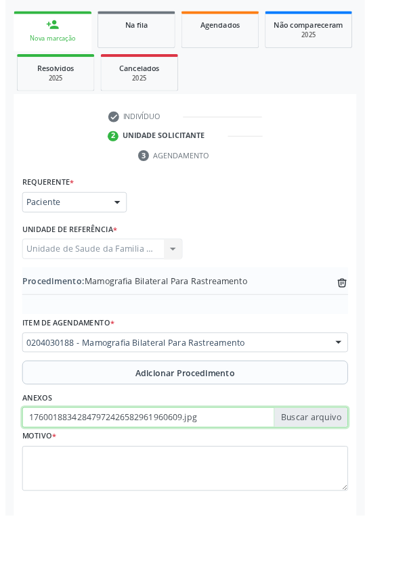
scroll to position [269, 0]
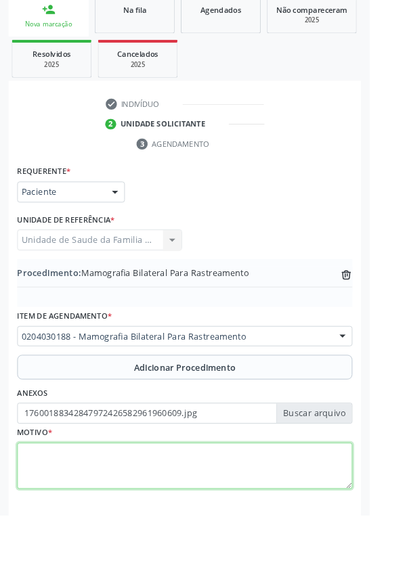
click at [89, 514] on textarea at bounding box center [203, 512] width 369 height 51
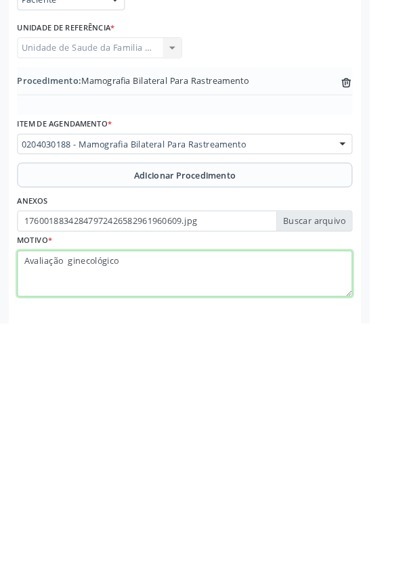
type textarea "Avaliação ginecológico"
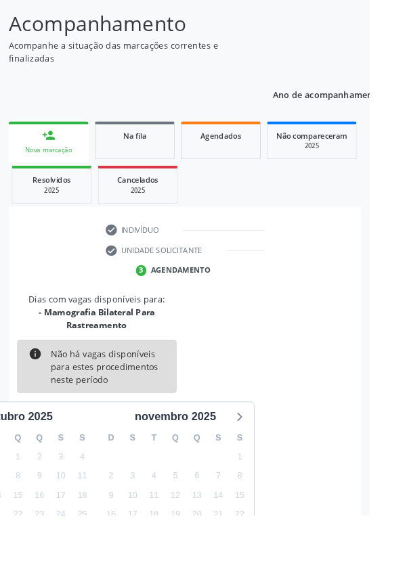
scroll to position [127, 0]
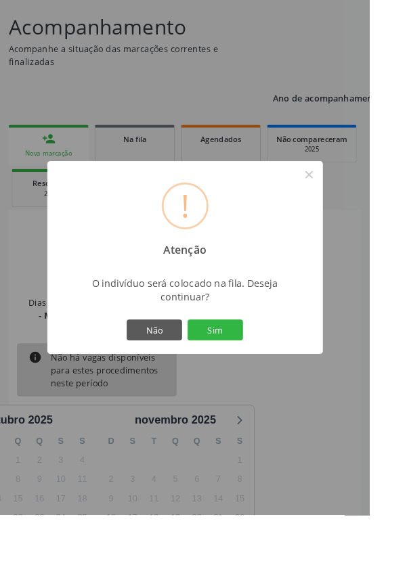
click at [258, 375] on button "Sim" at bounding box center [236, 363] width 61 height 23
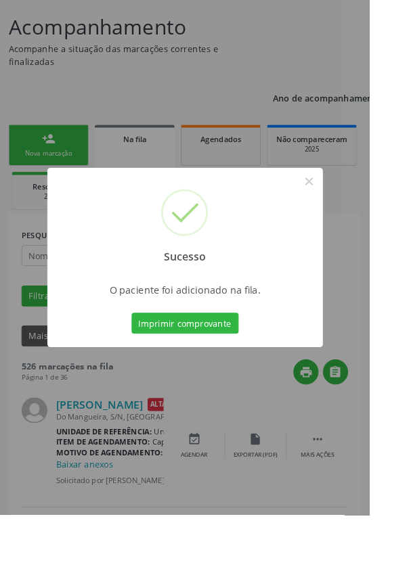
scroll to position [0, 0]
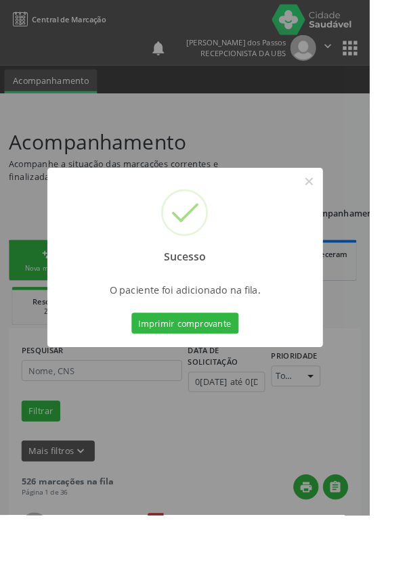
click at [210, 367] on button "Imprimir comprovante" at bounding box center [204, 355] width 118 height 23
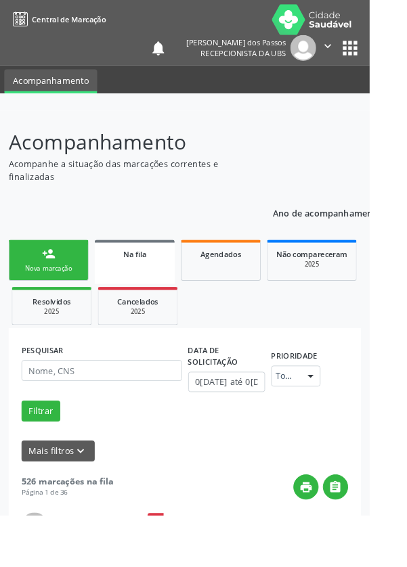
click at [39, 297] on div "Nova marcação" at bounding box center [54, 295] width 68 height 10
click at [40, 300] on div "Nova marcação" at bounding box center [54, 295] width 68 height 10
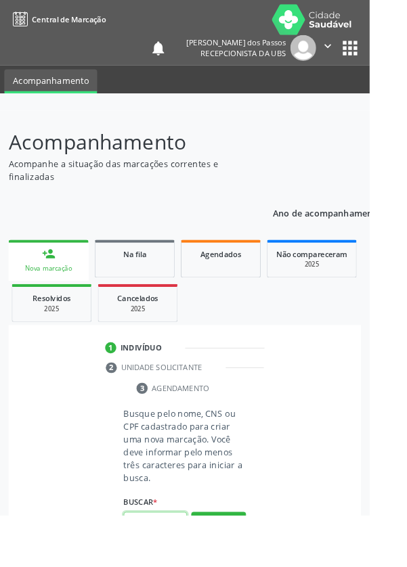
click at [165, 566] on input "text" at bounding box center [171, 575] width 70 height 23
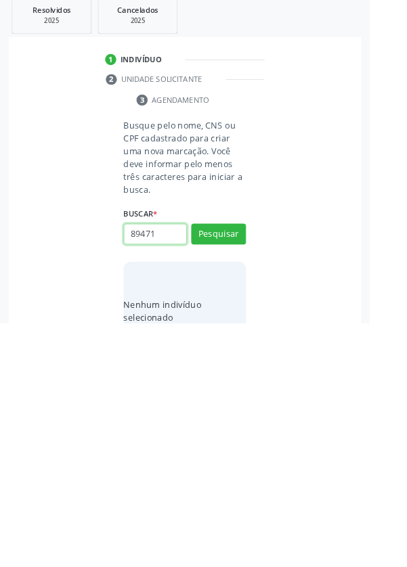
scroll to position [106, 0]
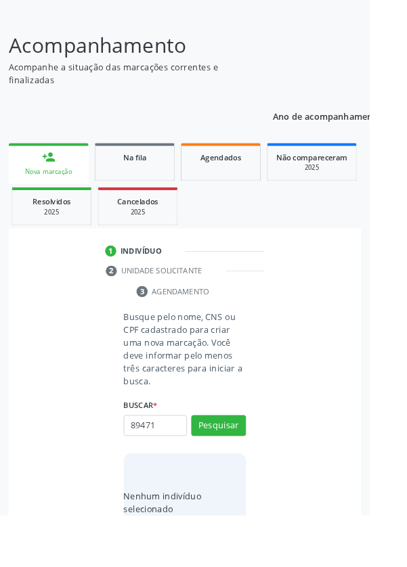
click at [39, 193] on div "Nova marcação" at bounding box center [53, 189] width 69 height 10
click at [191, 472] on input "89471" at bounding box center [171, 468] width 70 height 23
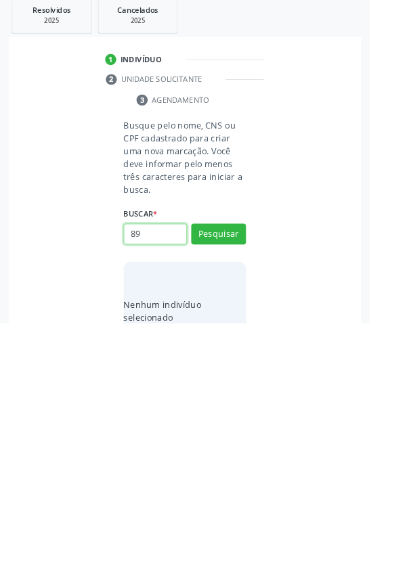
type input "8"
click at [158, 463] on input "text" at bounding box center [171, 468] width 70 height 23
type input "707609273705991"
click at [231, 461] on button "Pesquisar" at bounding box center [240, 468] width 60 height 23
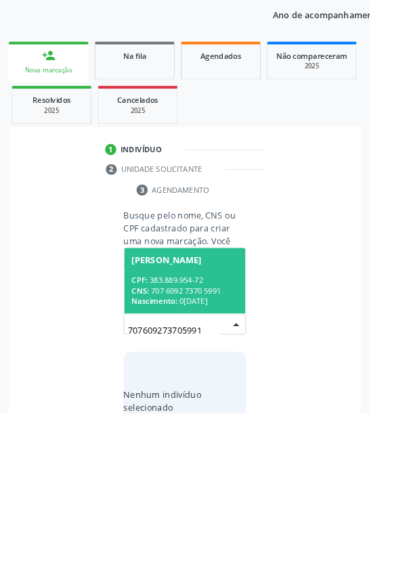
scroll to position [106, 0]
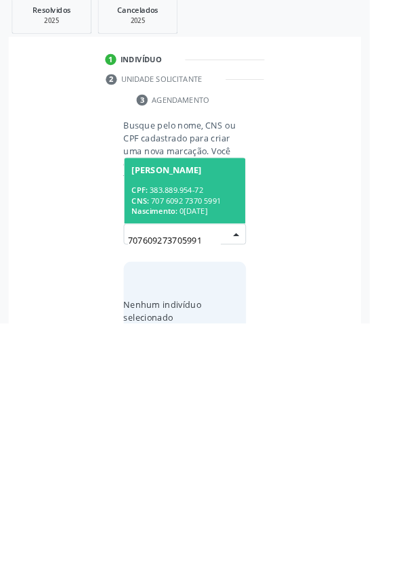
click at [193, 420] on div "CPF: 383.889.954-72" at bounding box center [203, 421] width 117 height 12
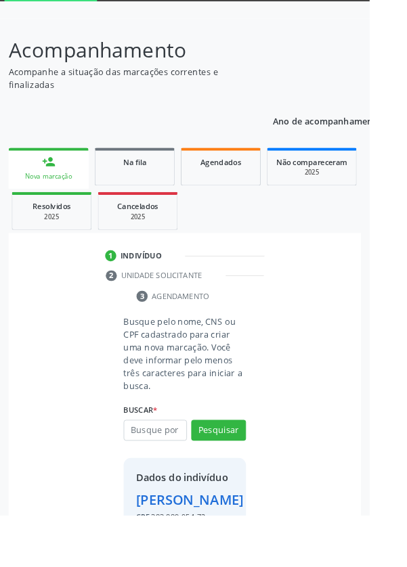
scroll to position [100, 0]
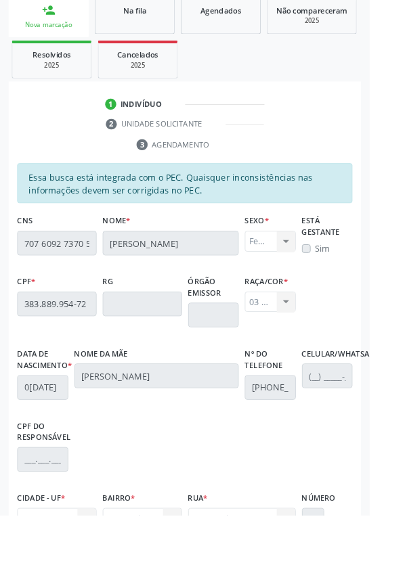
scroll to position [321, 0]
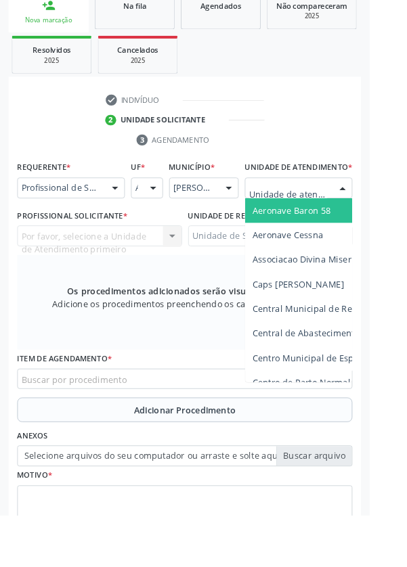
scroll to position [327, 0]
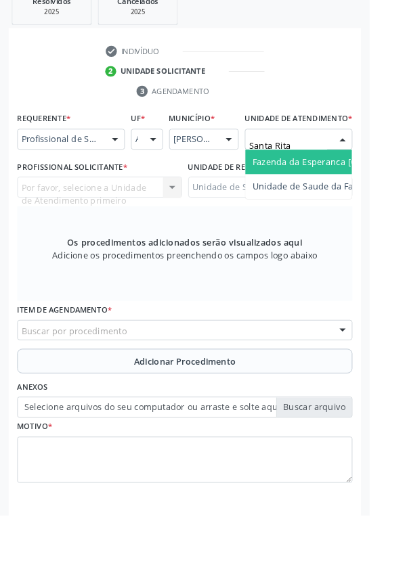
type input "Santa Rita"
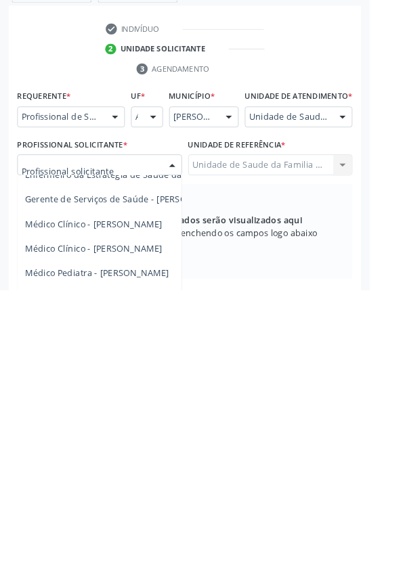
scroll to position [104, 0]
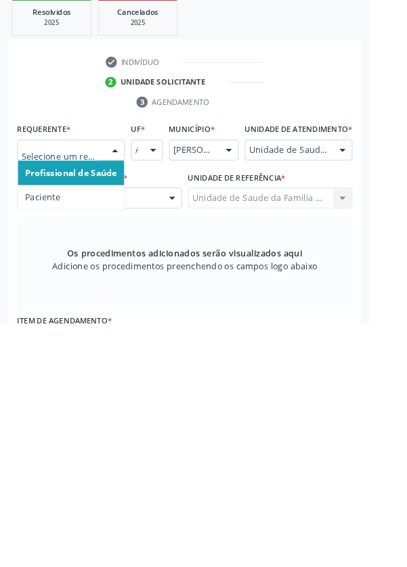
click at [51, 433] on span "Paciente" at bounding box center [78, 428] width 117 height 27
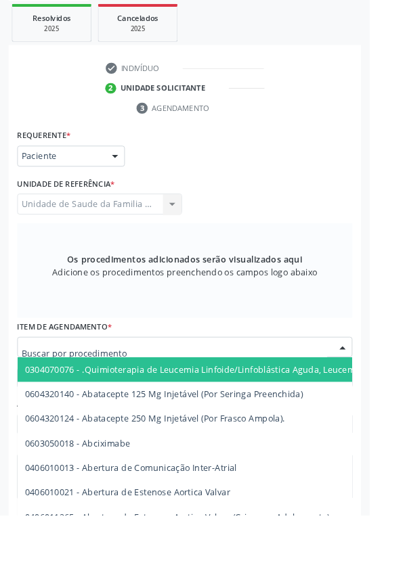
scroll to position [311, 0]
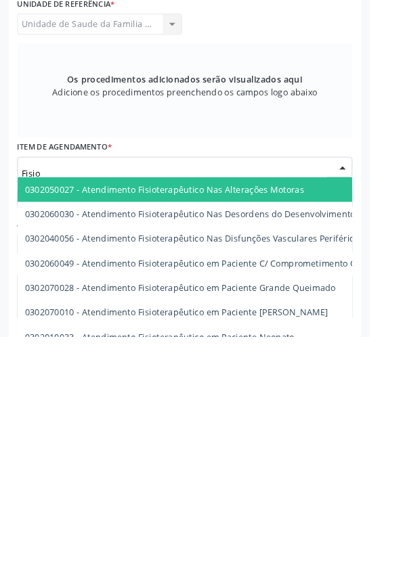
type input "Fisiot"
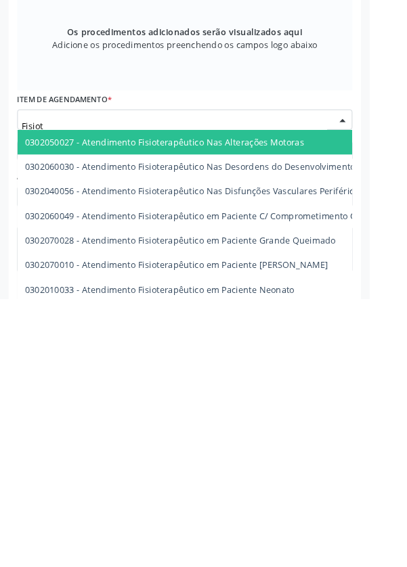
scroll to position [321, 0]
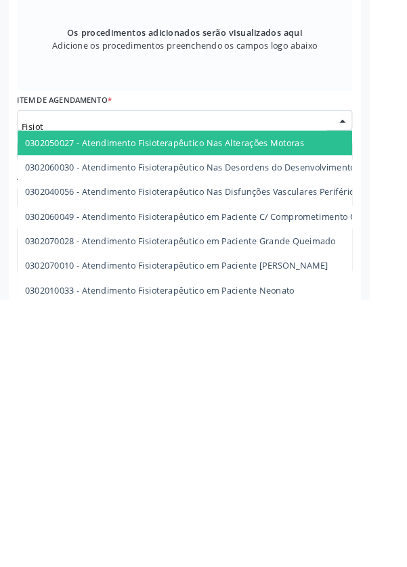
click at [321, 392] on span "0302050027 - Atendimento Fisioterapêutico Nas Alterações Motoras" at bounding box center [181, 394] width 307 height 13
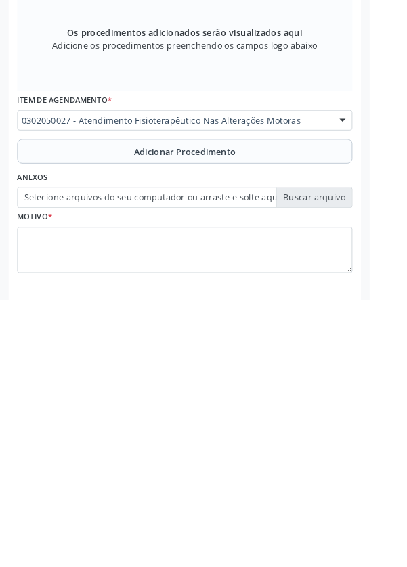
scroll to position [321, 0]
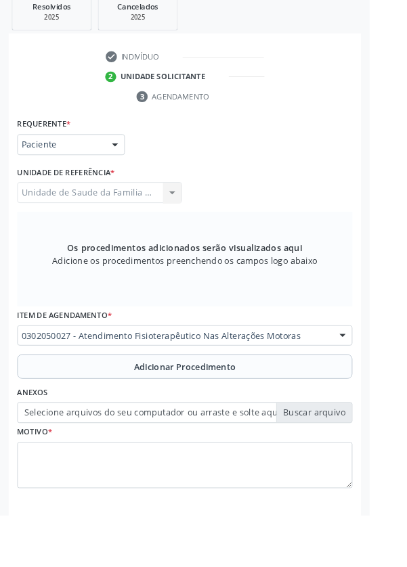
click at [104, 396] on button "Adicionar Procedimento" at bounding box center [203, 403] width 369 height 27
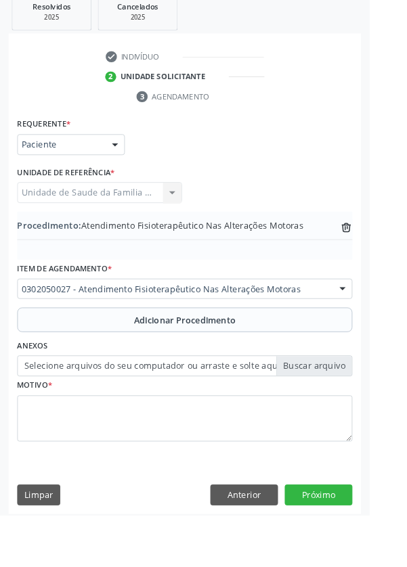
scroll to position [269, 0]
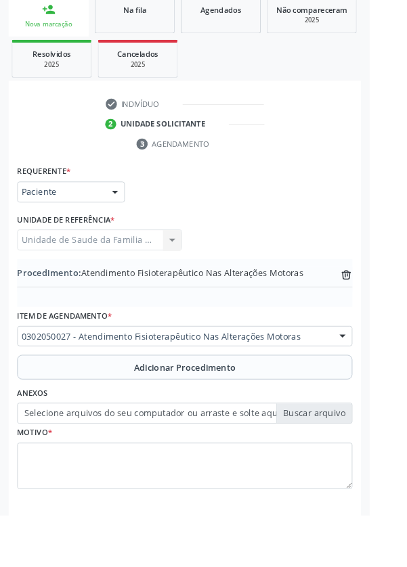
click at [114, 453] on label "Selecione arquivos do seu computador ou arraste e solte aqui" at bounding box center [203, 454] width 369 height 23
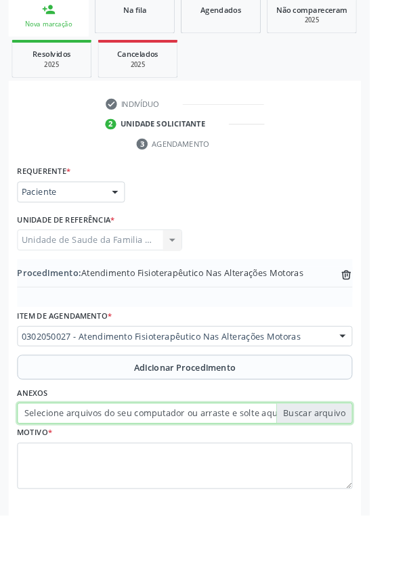
click at [114, 453] on input "Selecione arquivos do seu computador ou arraste e solte aqui" at bounding box center [203, 454] width 369 height 23
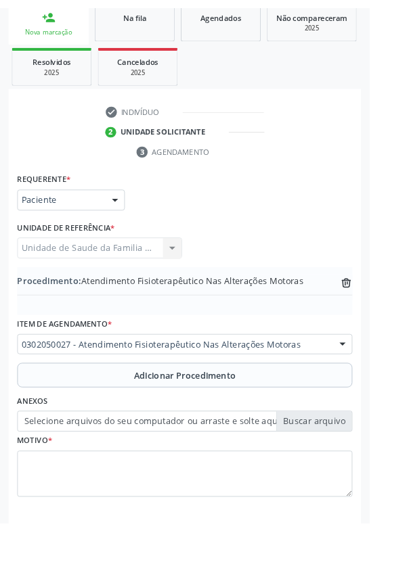
scroll to position [251, 0]
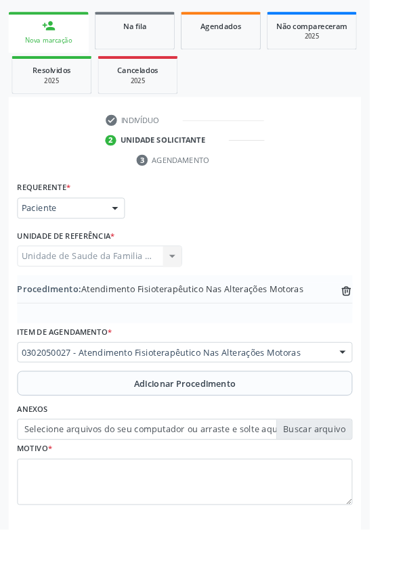
type input "C:\fakepath\17600208297068286323139941933652.jpg"
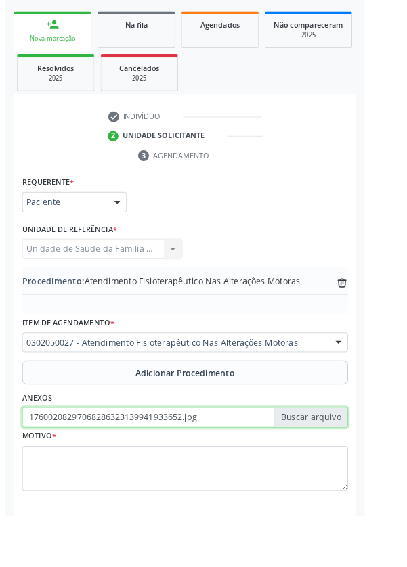
scroll to position [269, 0]
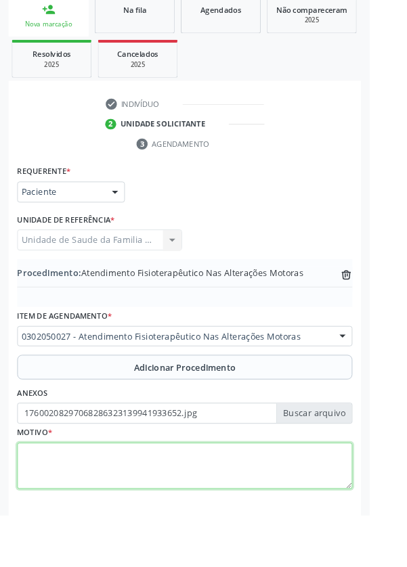
click at [88, 501] on textarea at bounding box center [203, 512] width 369 height 51
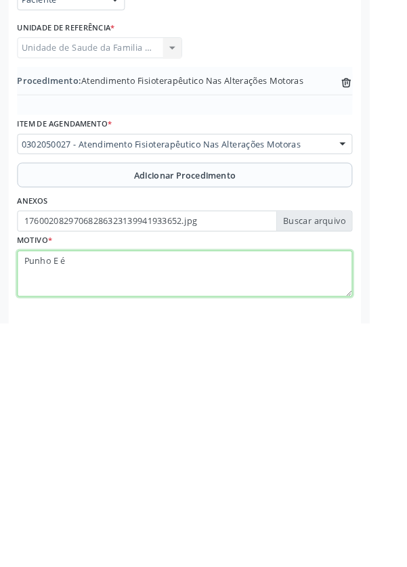
type textarea "Punho E é D"
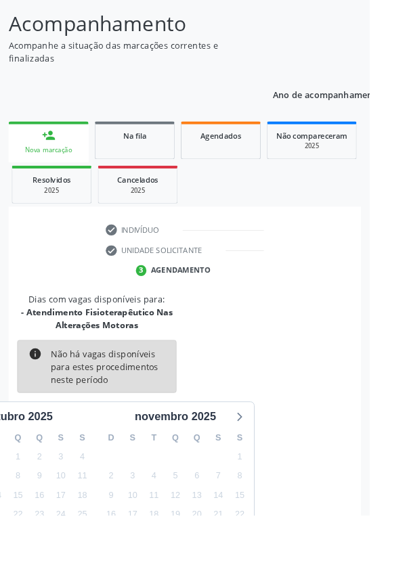
scroll to position [127, 0]
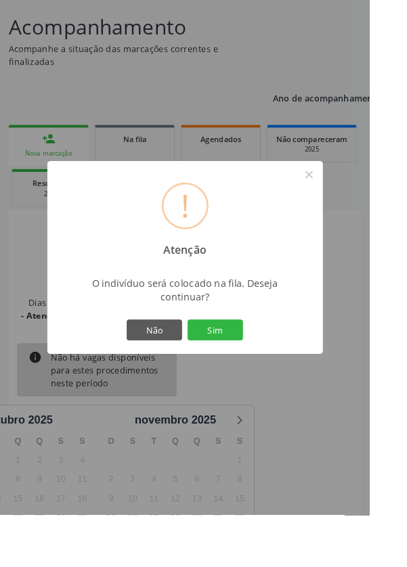
click at [259, 375] on button "Sim" at bounding box center [236, 363] width 61 height 23
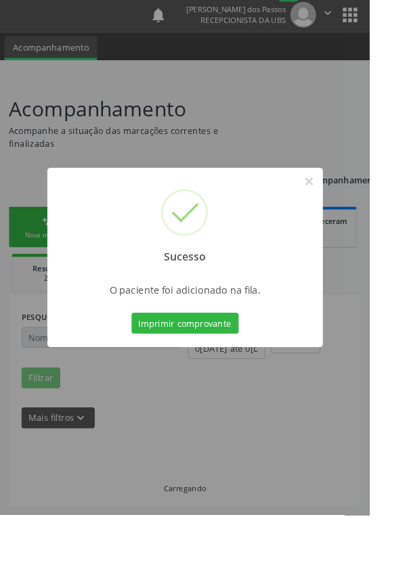
scroll to position [0, 0]
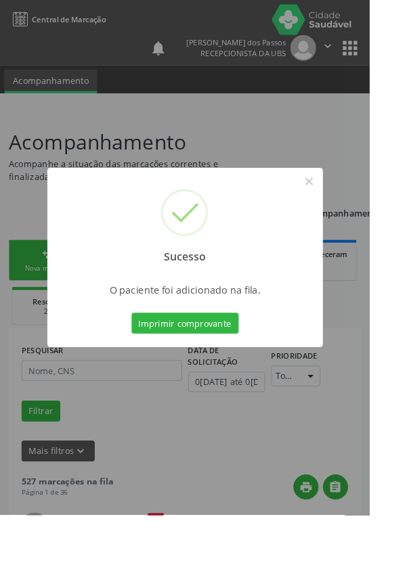
click at [200, 367] on button "Imprimir comprovante" at bounding box center [204, 355] width 118 height 23
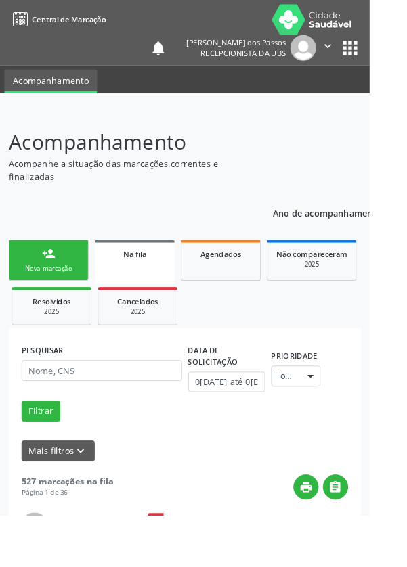
click at [51, 296] on div "Nova marcação" at bounding box center [54, 295] width 68 height 10
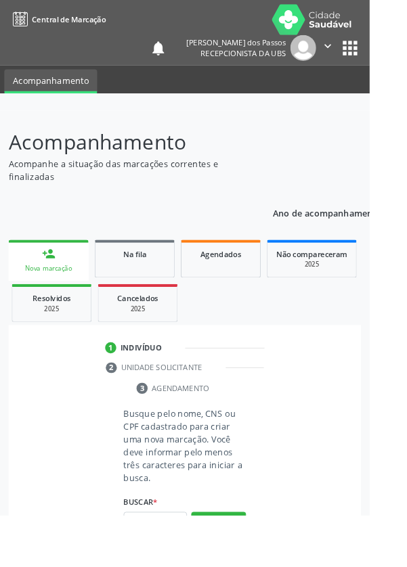
click at [47, 276] on div "person_add" at bounding box center [53, 279] width 15 height 15
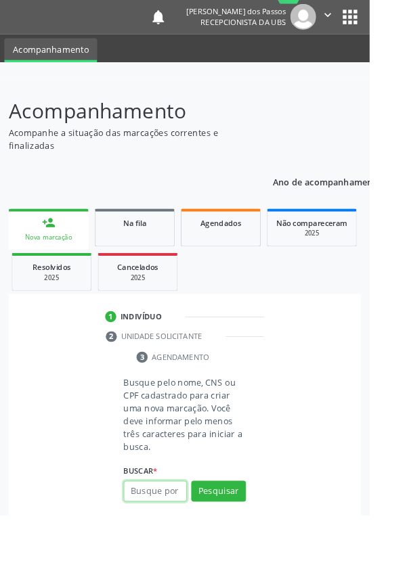
click at [167, 543] on input "text" at bounding box center [171, 540] width 70 height 23
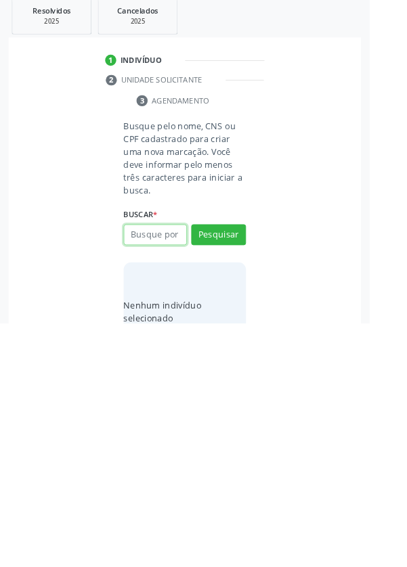
scroll to position [106, 0]
click at [152, 469] on input "text" at bounding box center [171, 468] width 70 height 23
type input "703004825209679"
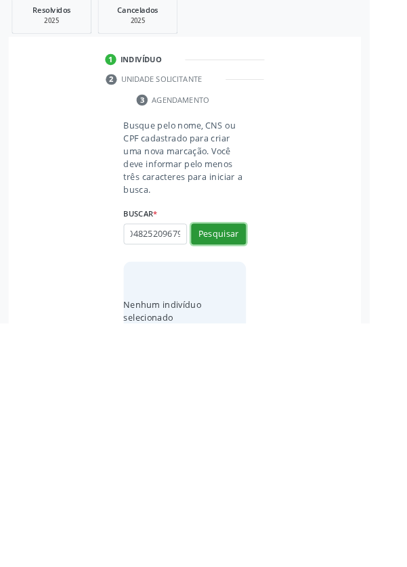
click at [236, 469] on button "Pesquisar" at bounding box center [240, 468] width 60 height 23
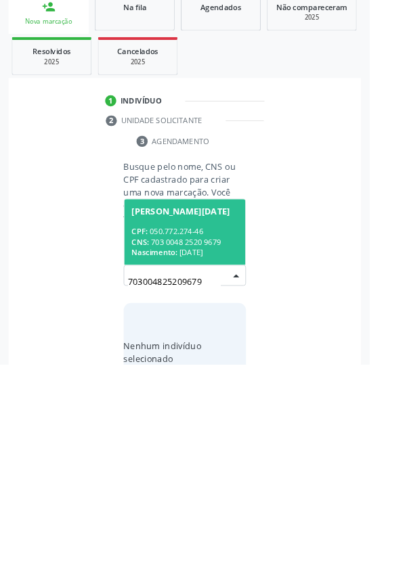
scroll to position [106, 0]
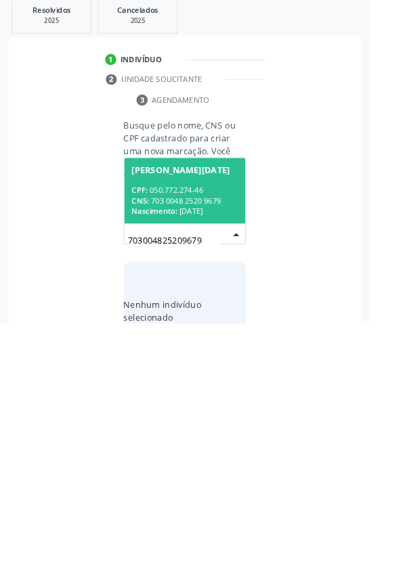
click at [188, 426] on div "CNS: 703 0048 2520 9679" at bounding box center [203, 432] width 117 height 12
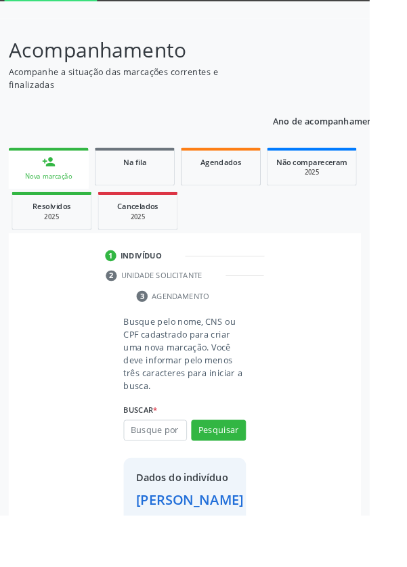
scroll to position [100, 0]
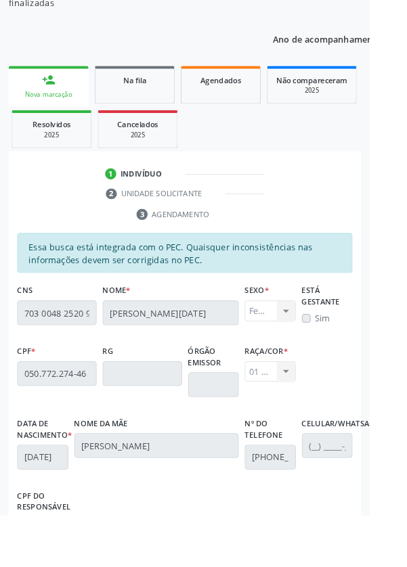
scroll to position [321, 0]
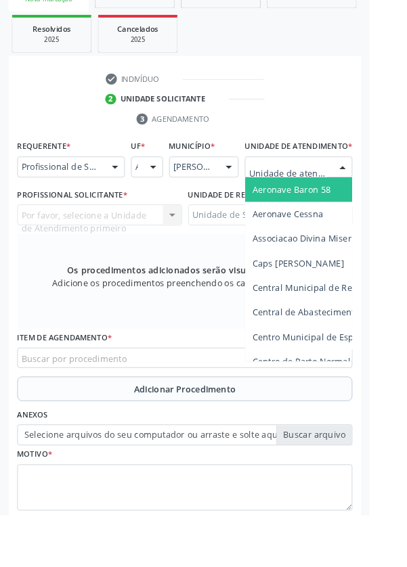
scroll to position [327, 0]
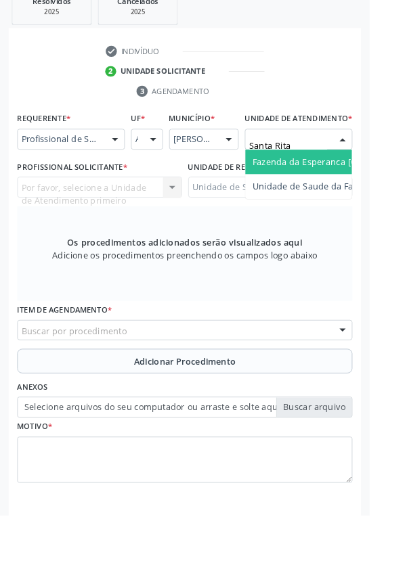
type input "Santa Rita"
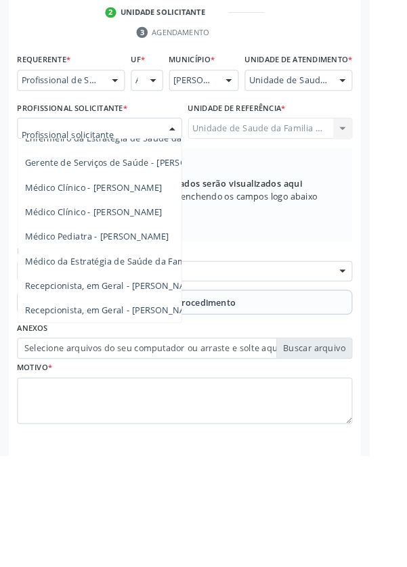
click at [177, 359] on span "Médico da Estratégia de Saúde da Família - [PERSON_NAME]" at bounding box center [165, 352] width 275 height 13
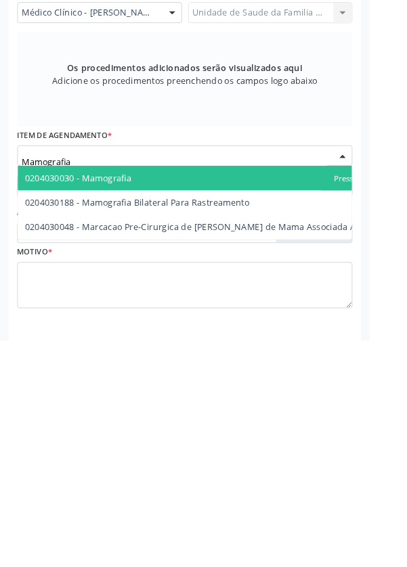
type input "Mamografia"
click at [263, 421] on span "0204030188 - Mamografia Bilateral Para Rastreamento" at bounding box center [151, 415] width 247 height 13
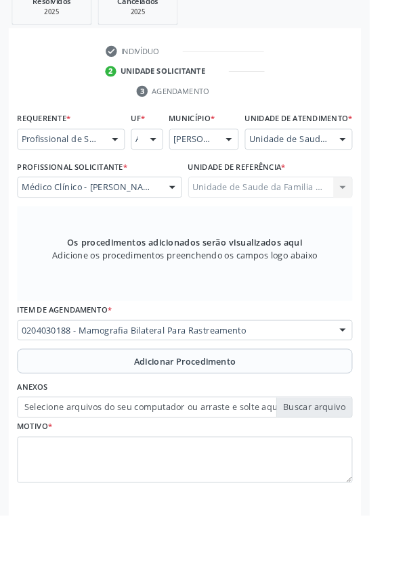
click at [63, 406] on button "Adicionar Procedimento" at bounding box center [203, 397] width 369 height 27
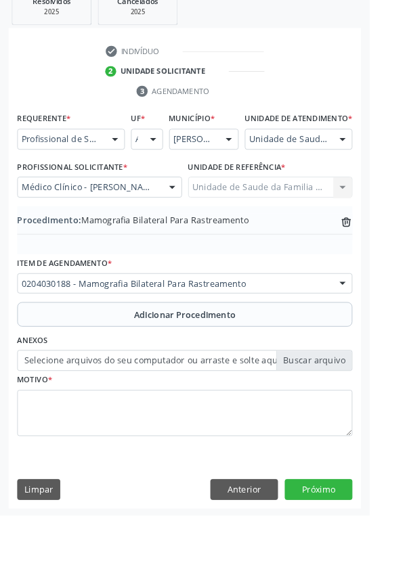
scroll to position [282, 0]
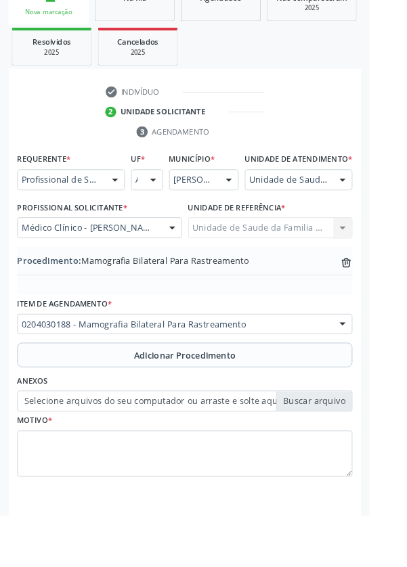
click at [105, 453] on label "Selecione arquivos do seu computador ou arraste e solte aqui" at bounding box center [203, 441] width 369 height 23
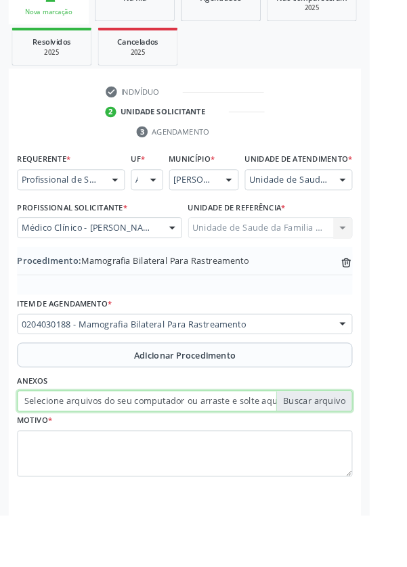
click at [105, 453] on input "Selecione arquivos do seu computador ou arraste e solte aqui" at bounding box center [203, 441] width 369 height 23
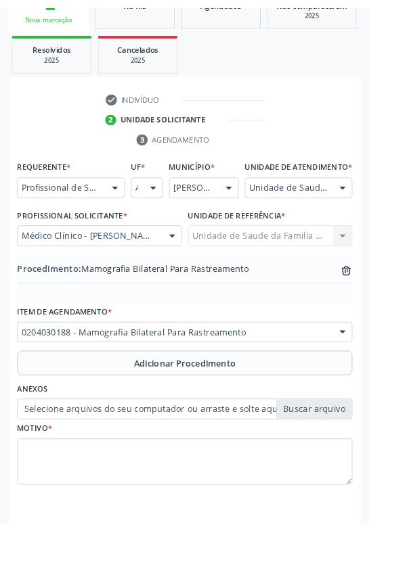
scroll to position [264, 0]
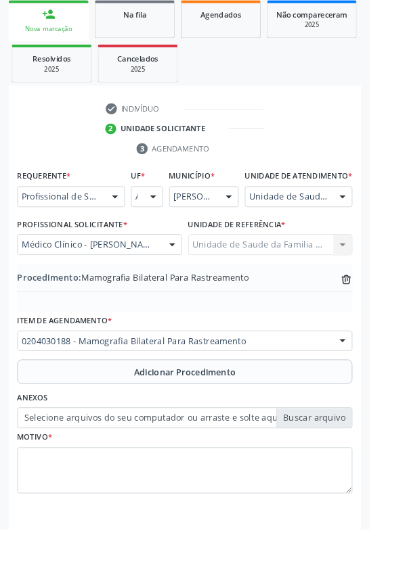
type input "C:\fakepath\17600211214898233004467094293983.jpg"
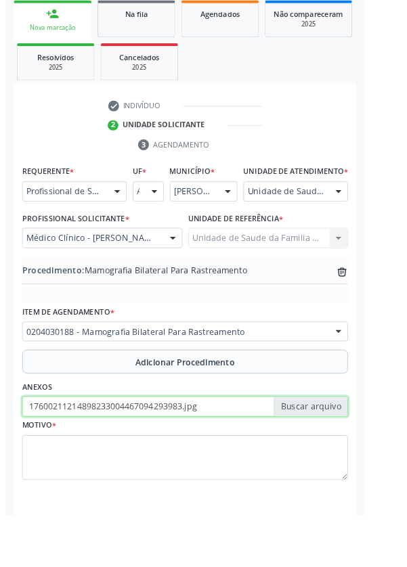
scroll to position [282, 0]
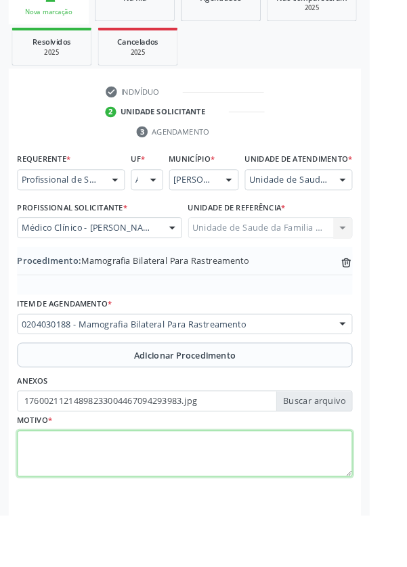
click at [72, 519] on textarea at bounding box center [203, 499] width 369 height 51
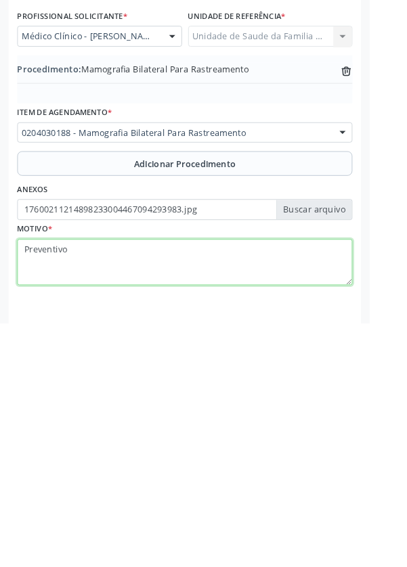
type textarea "Preventivo"
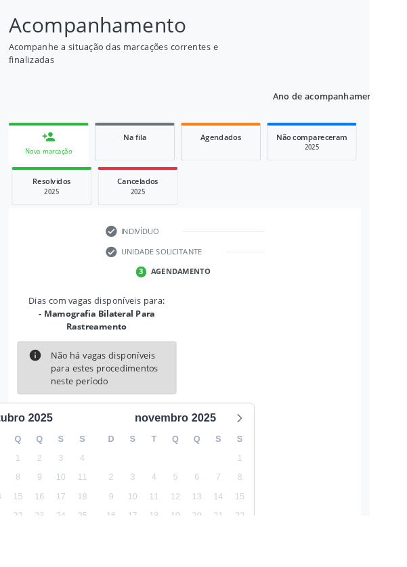
scroll to position [127, 0]
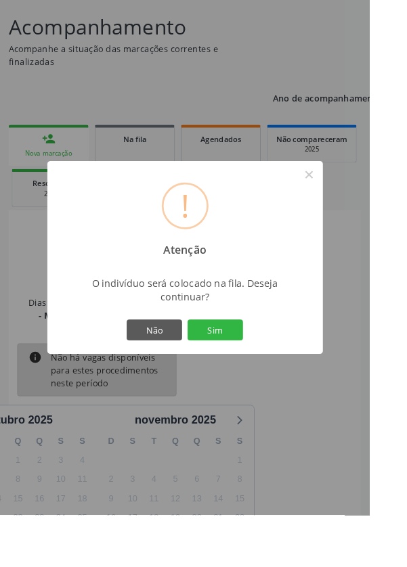
click at [259, 375] on button "Sim" at bounding box center [236, 363] width 61 height 23
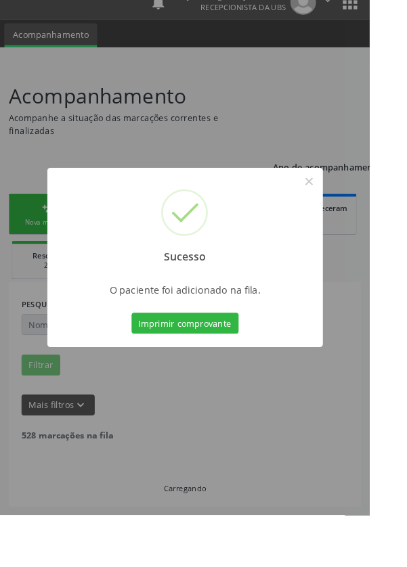
scroll to position [0, 0]
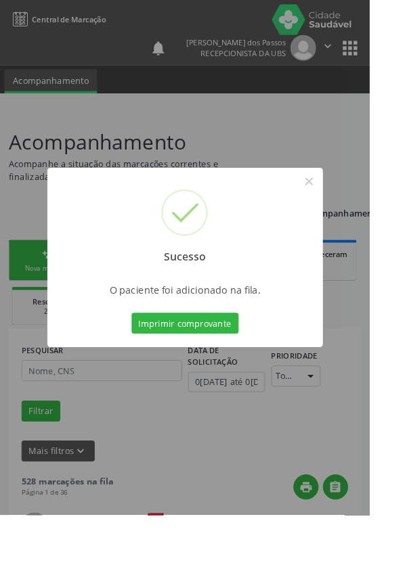
click at [225, 367] on button "Imprimir comprovante" at bounding box center [204, 355] width 118 height 23
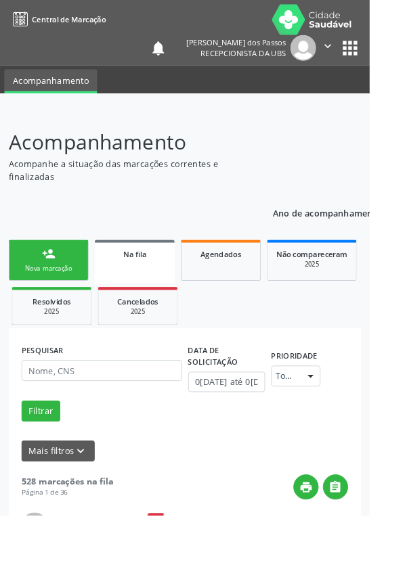
click at [49, 278] on div "person_add" at bounding box center [53, 279] width 15 height 15
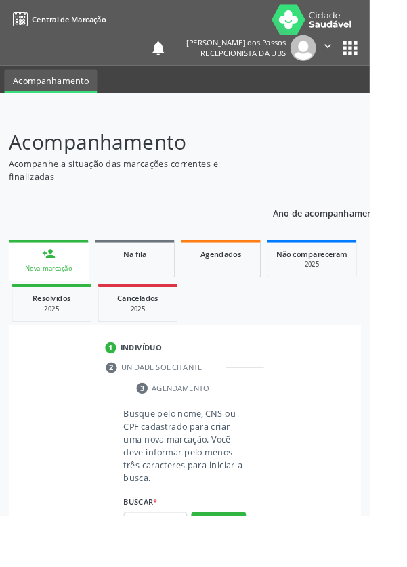
scroll to position [2, 0]
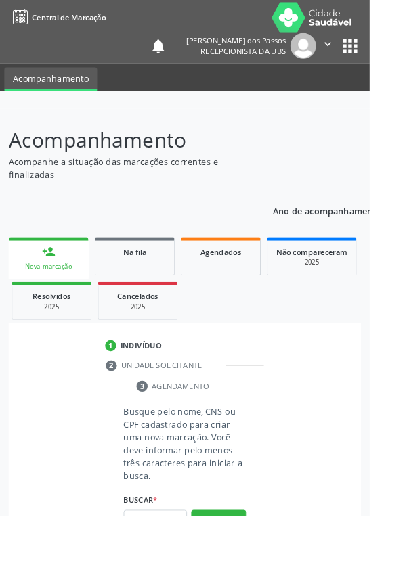
click at [45, 165] on p "Acompanhamento" at bounding box center [144, 154] width 271 height 34
click at [43, 297] on div "Nova marcação" at bounding box center [53, 293] width 69 height 10
click at [166, 564] on input "text" at bounding box center [171, 572] width 70 height 23
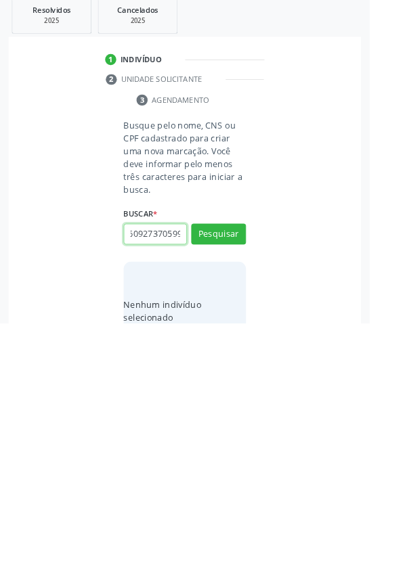
scroll to position [0, 24]
type input "707609273705991"
click at [241, 465] on button "Pesquisar" at bounding box center [240, 468] width 60 height 23
type input "707609273705991"
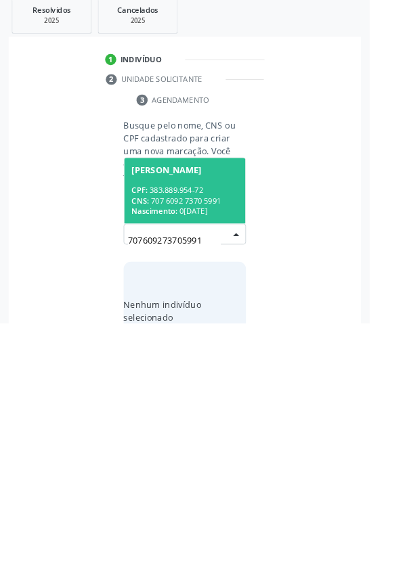
click at [193, 417] on div "CPF: 383.889.954-72" at bounding box center [203, 421] width 117 height 12
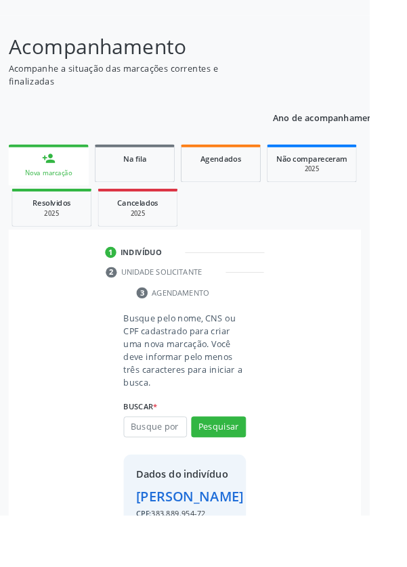
scroll to position [100, 0]
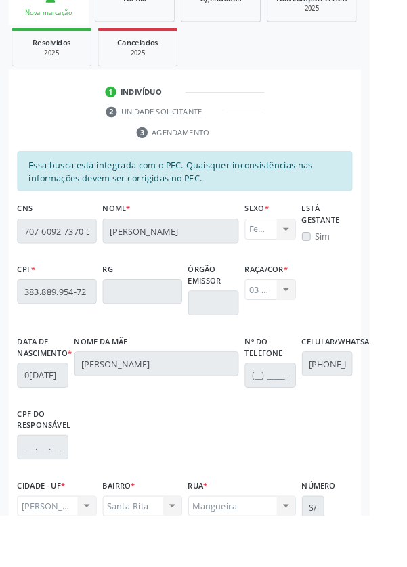
scroll to position [321, 0]
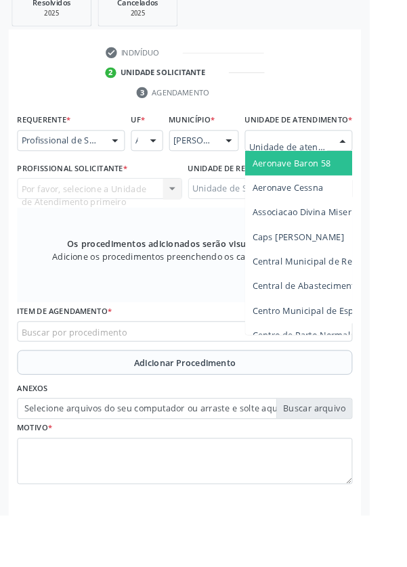
scroll to position [326, 0]
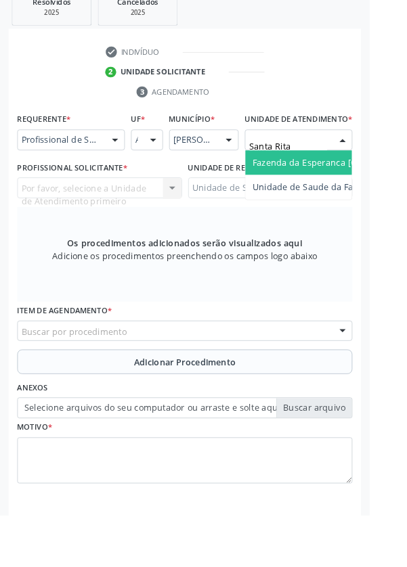
type input "Santa Rita"
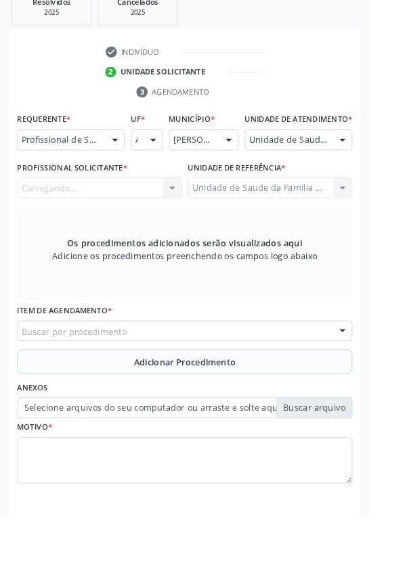
click at [138, 219] on div "Carregando..." at bounding box center [109, 207] width 181 height 23
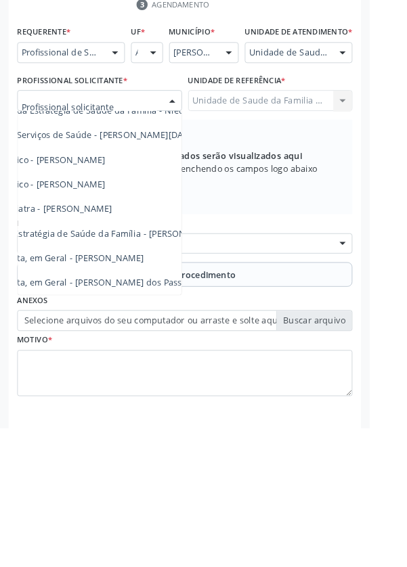
scroll to position [122, 83]
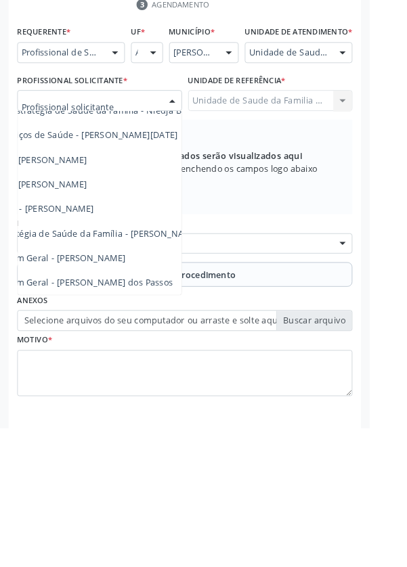
click at [158, 359] on span "Médico da Estratégia de Saúde da Família - [PERSON_NAME]" at bounding box center [82, 352] width 275 height 13
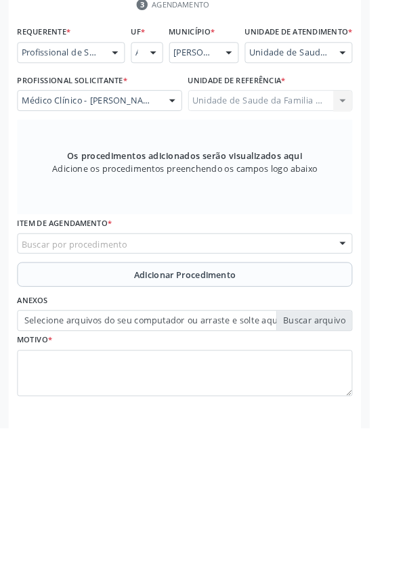
scroll to position [326, 0]
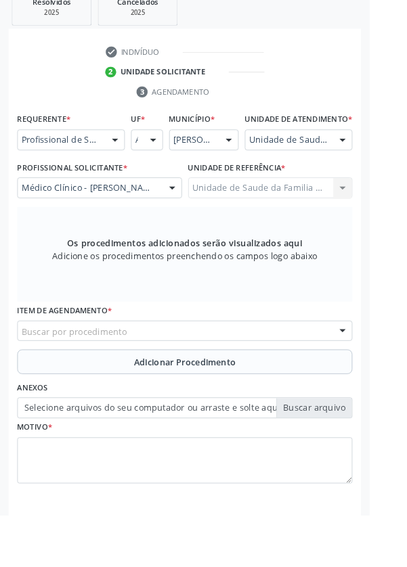
click at [153, 376] on div "Buscar por procedimento" at bounding box center [203, 364] width 369 height 23
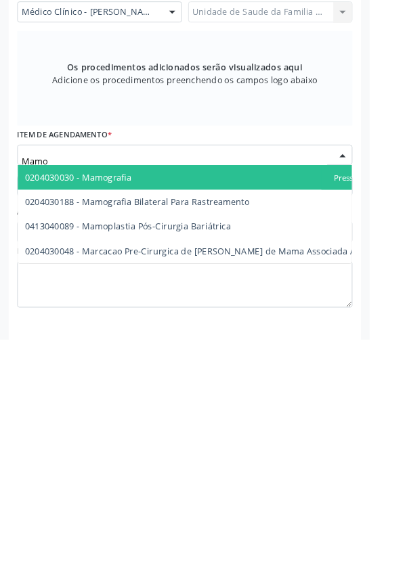
type input "Mamog"
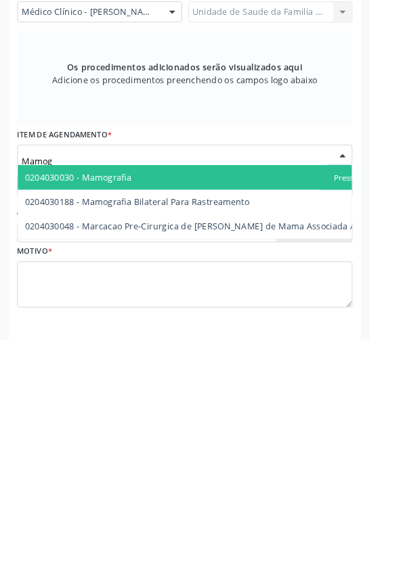
click at [269, 422] on span "0204030188 - Mamografia Bilateral Para Rastreamento" at bounding box center [151, 415] width 247 height 13
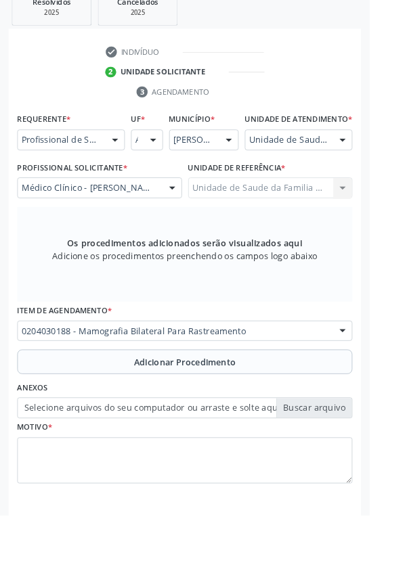
click at [118, 409] on button "Adicionar Procedimento" at bounding box center [203, 398] width 369 height 27
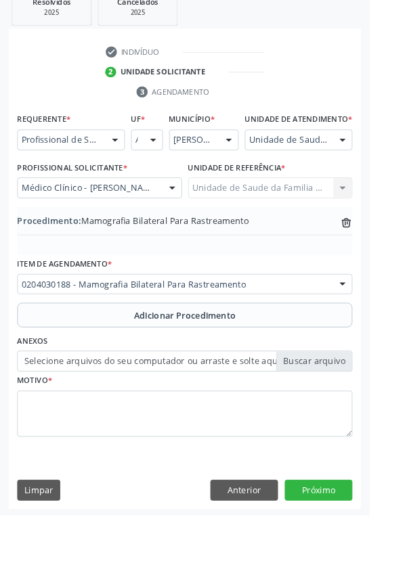
scroll to position [282, 0]
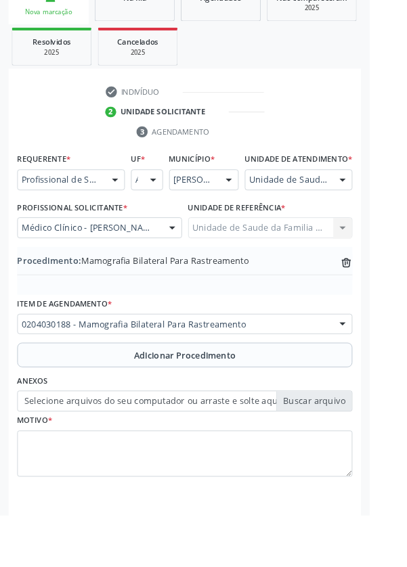
click at [85, 453] on label "Selecione arquivos do seu computador ou arraste e solte aqui" at bounding box center [203, 441] width 369 height 23
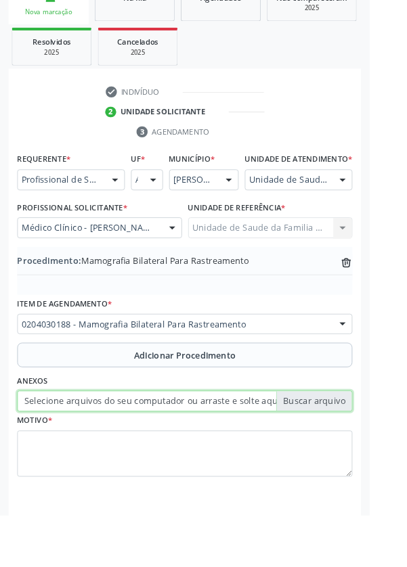
click at [85, 453] on input "Selecione arquivos do seu computador ou arraste e solte aqui" at bounding box center [203, 441] width 369 height 23
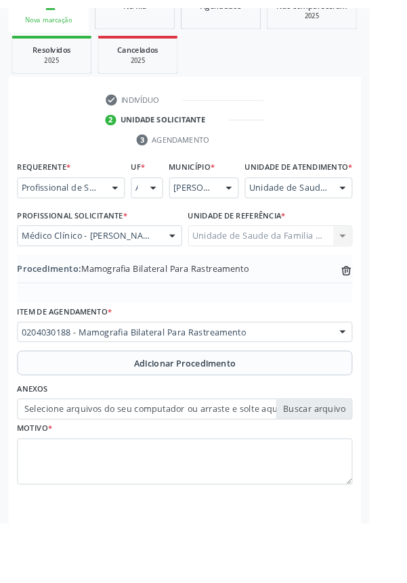
scroll to position [264, 0]
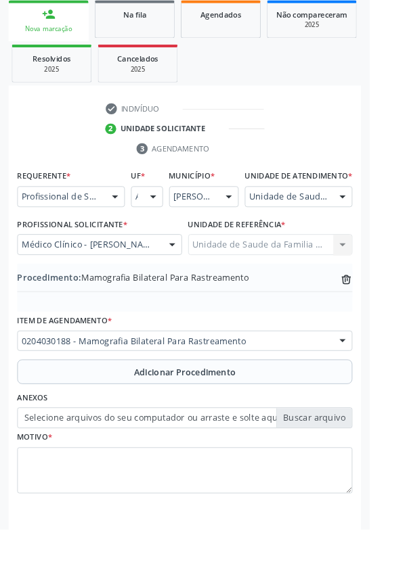
type input "C:\fakepath\17600213562333189910066534168690.jpg"
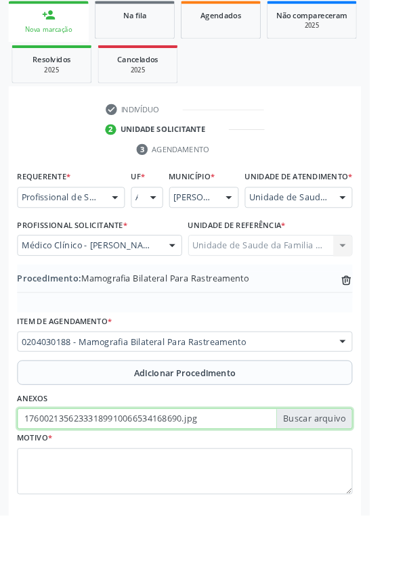
scroll to position [276, 0]
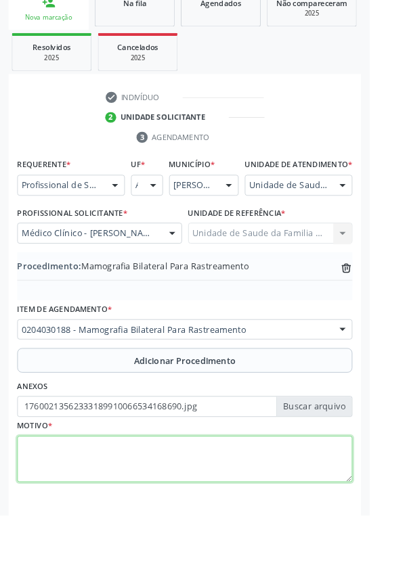
click at [93, 507] on textarea at bounding box center [203, 505] width 369 height 51
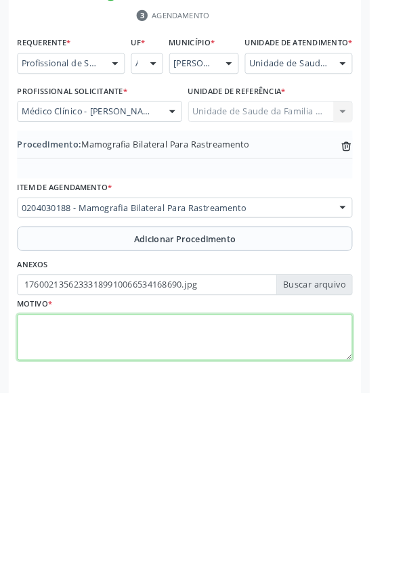
scroll to position [282, 0]
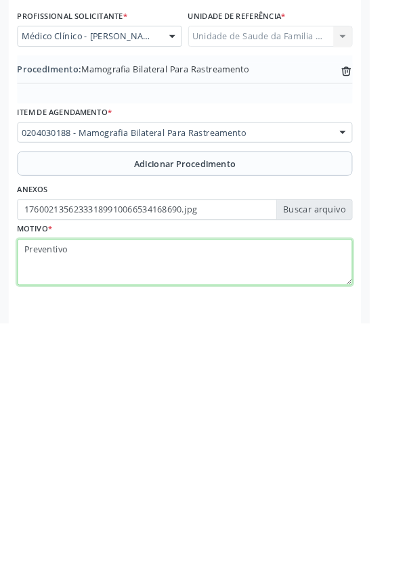
type textarea "Preventivo"
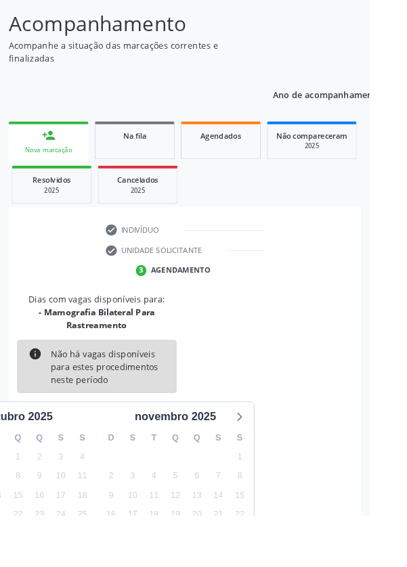
scroll to position [127, 0]
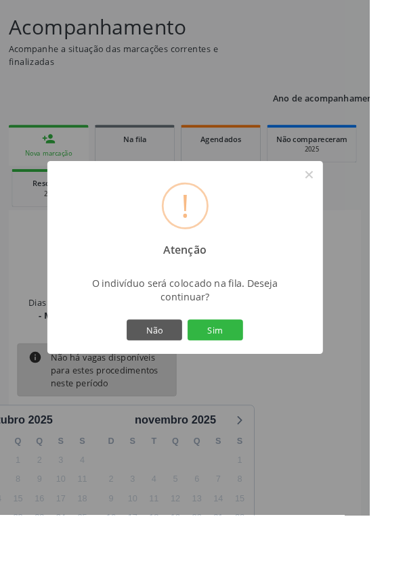
click at [254, 375] on button "Sim" at bounding box center [236, 363] width 61 height 23
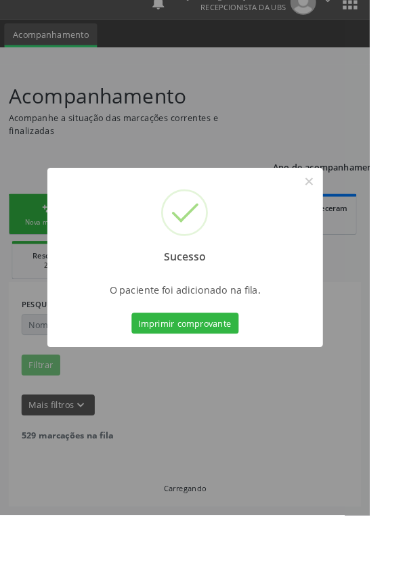
click at [204, 367] on button "Imprimir comprovante" at bounding box center [204, 355] width 118 height 23
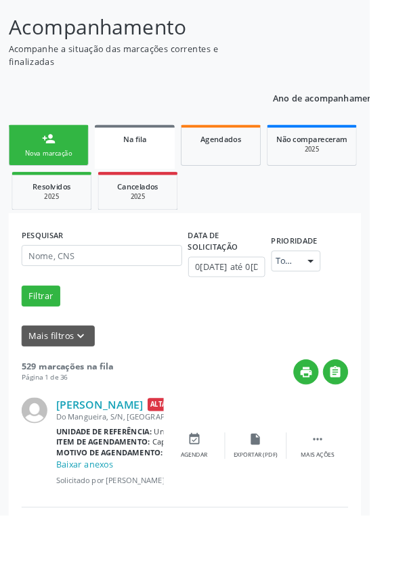
scroll to position [0, 0]
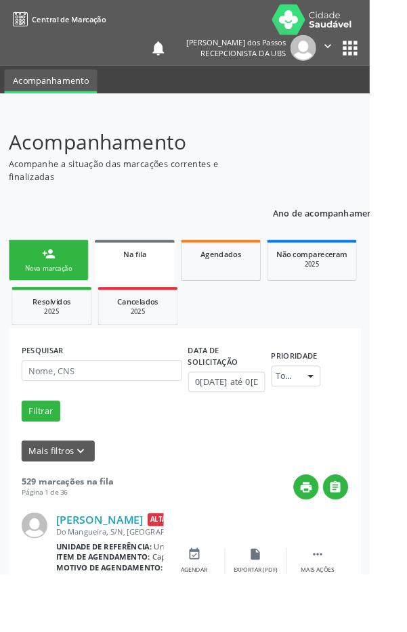
click at [43, 281] on link "person_add Nova marcação" at bounding box center [53, 286] width 88 height 45
